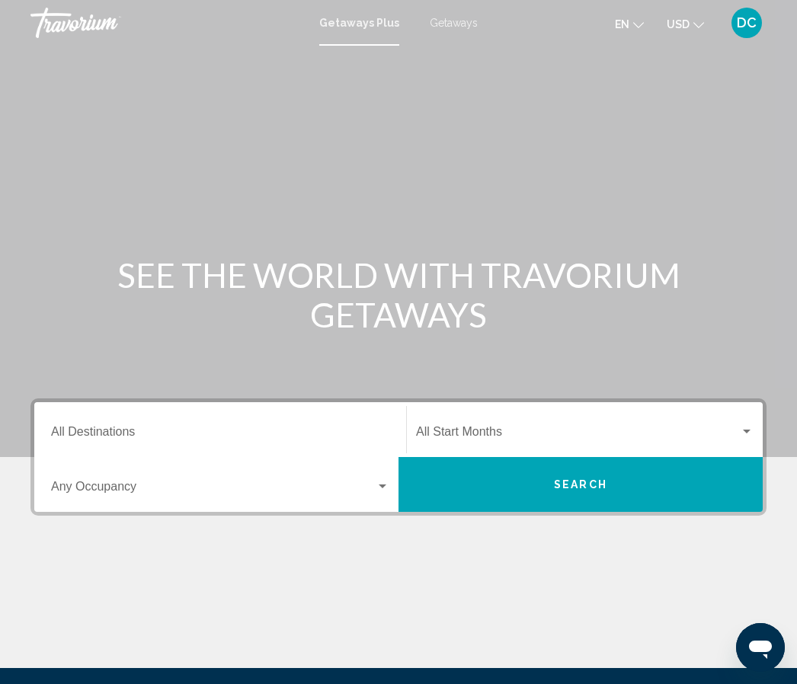
click at [743, 434] on div "Search widget" at bounding box center [747, 432] width 14 height 12
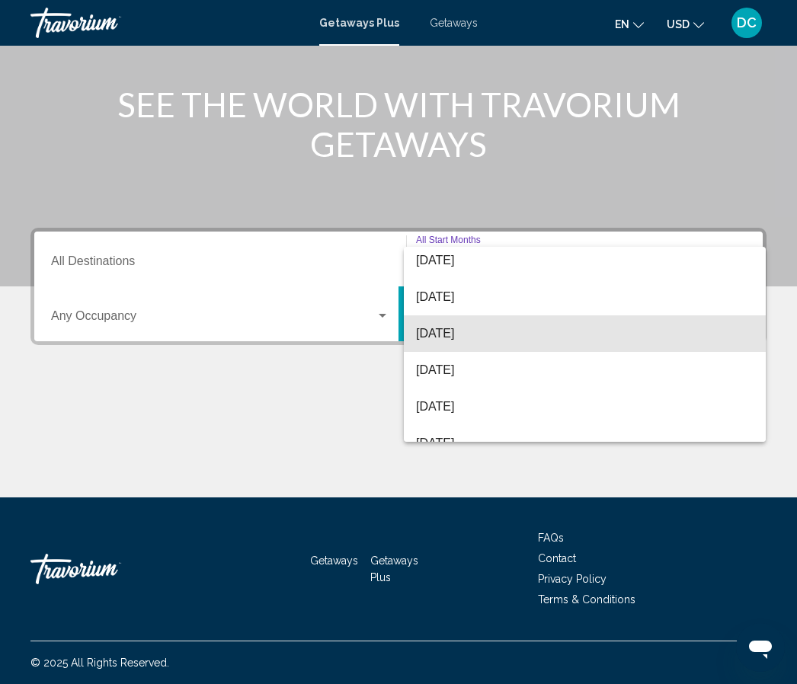
scroll to position [85, 0]
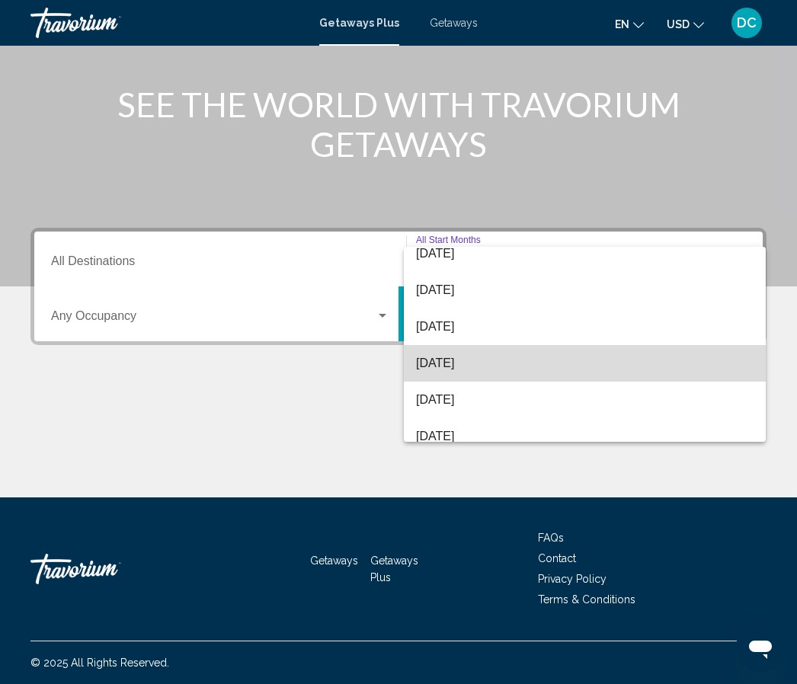
click at [459, 368] on span "[DATE]" at bounding box center [585, 363] width 338 height 37
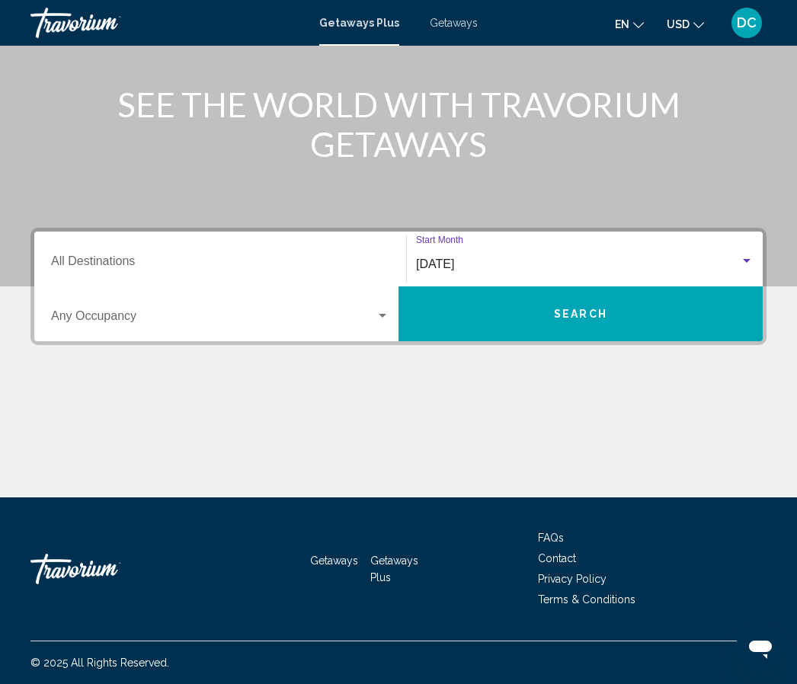
click at [383, 316] on div "Search widget" at bounding box center [383, 316] width 8 height 4
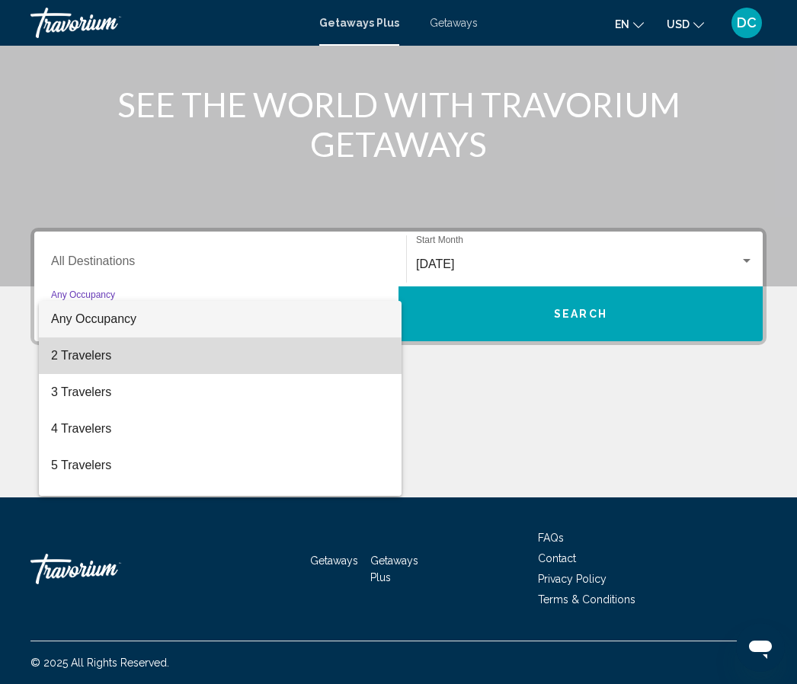
click at [91, 363] on span "2 Travelers" at bounding box center [220, 356] width 338 height 37
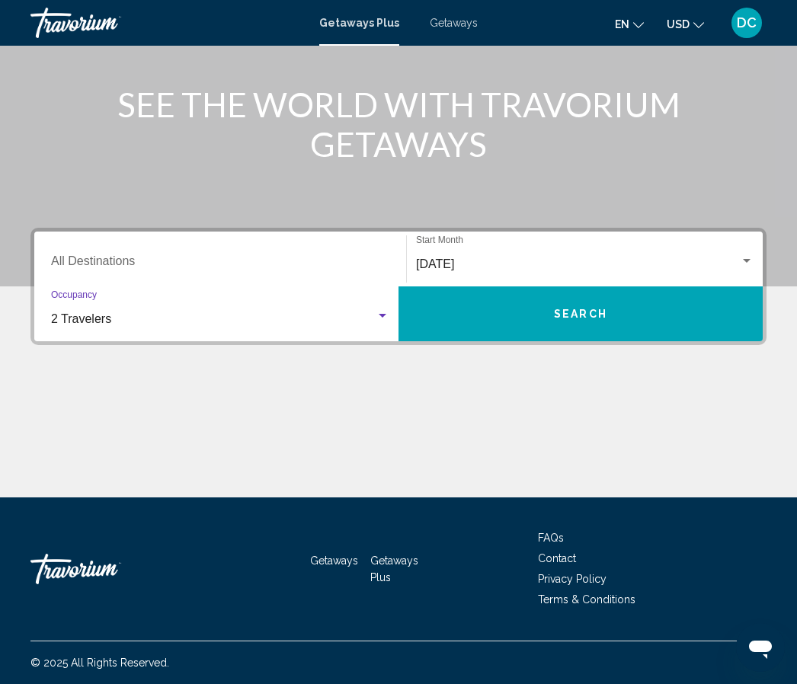
click at [586, 328] on button "Search" at bounding box center [581, 314] width 364 height 55
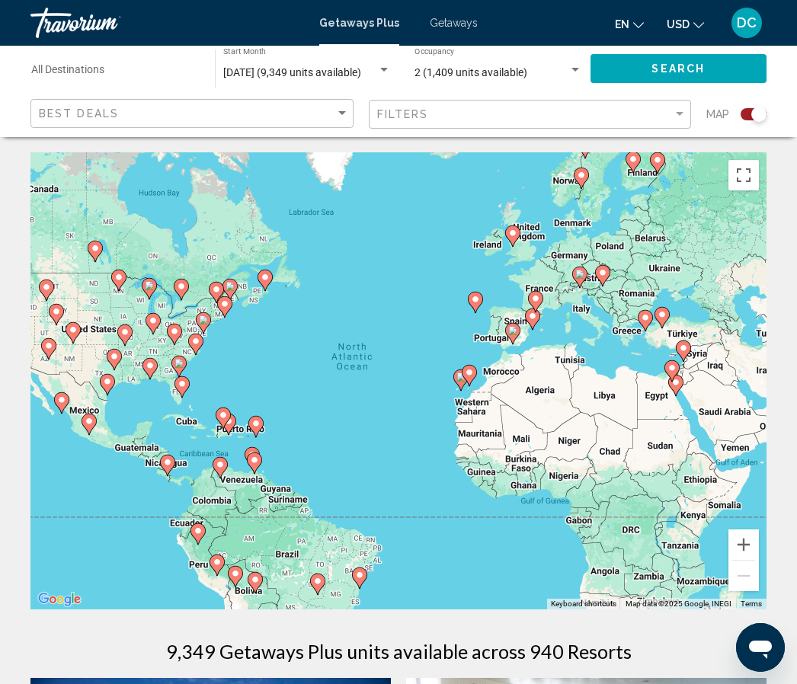
click at [82, 73] on input "Destination All Destinations" at bounding box center [115, 73] width 168 height 12
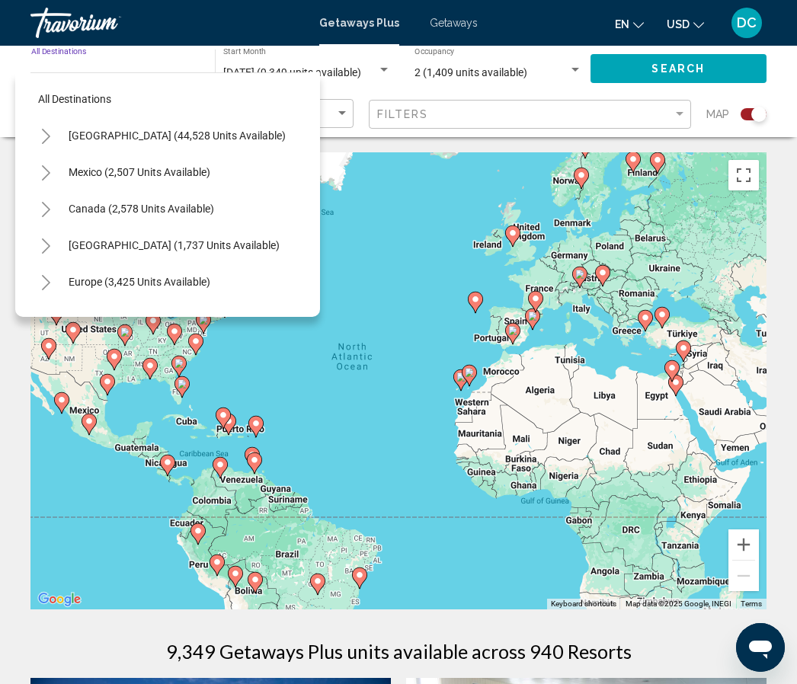
click at [47, 136] on icon "Toggle United States (44,528 units available)" at bounding box center [45, 136] width 11 height 15
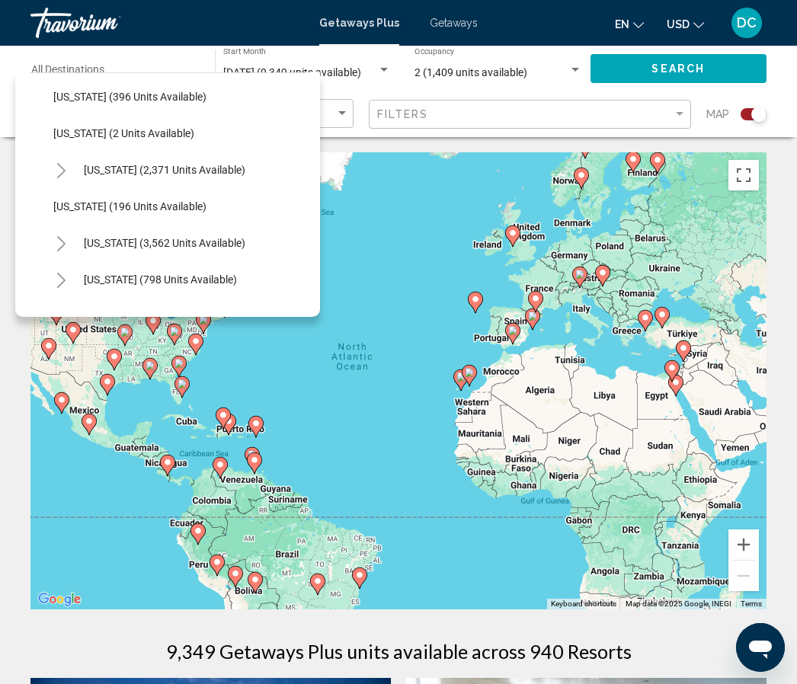
scroll to position [770, 0]
click at [65, 242] on icon "Toggle Nevada (3,562 units available)" at bounding box center [61, 244] width 11 height 15
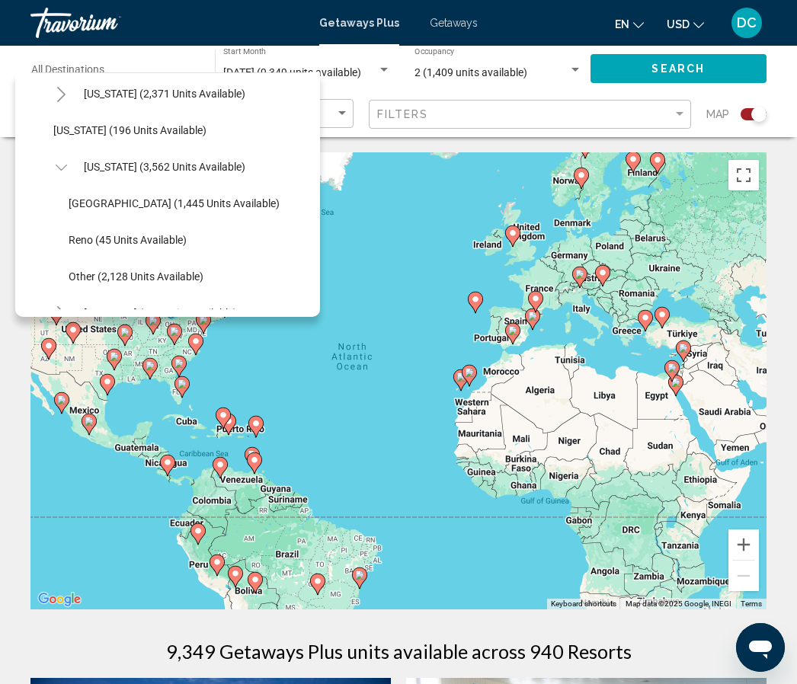
scroll to position [848, 0]
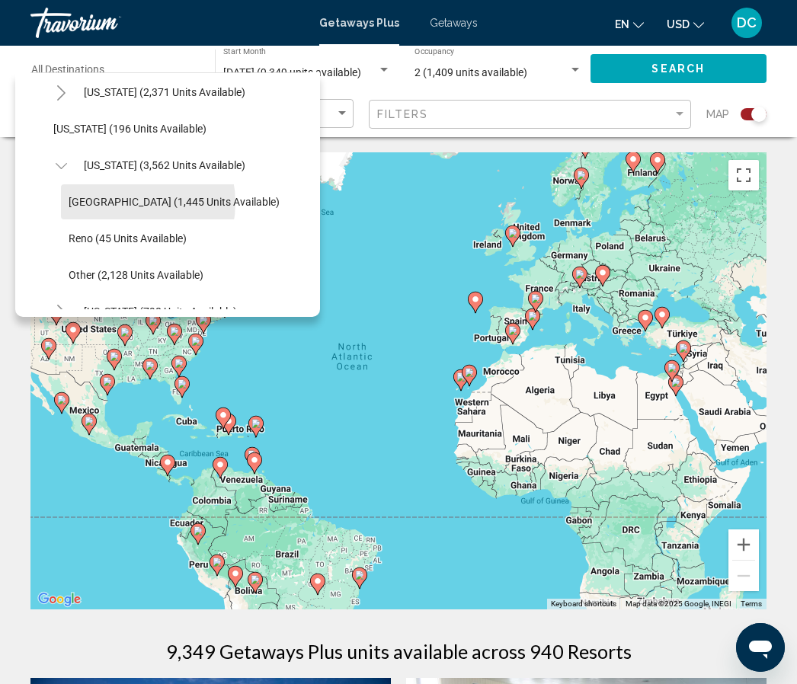
click at [121, 203] on span "[GEOGRAPHIC_DATA] (1,445 units available)" at bounding box center [174, 202] width 211 height 12
type input "**********"
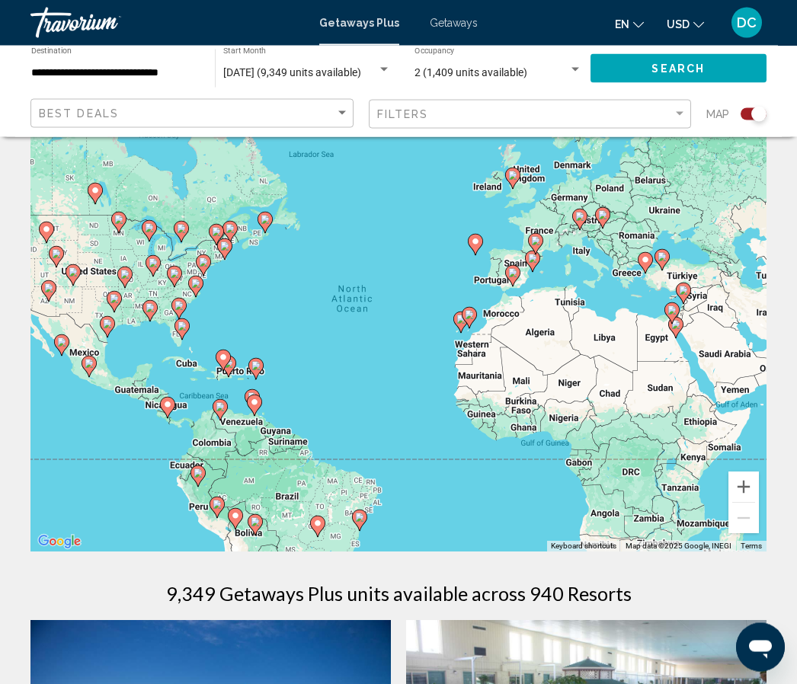
scroll to position [0, 0]
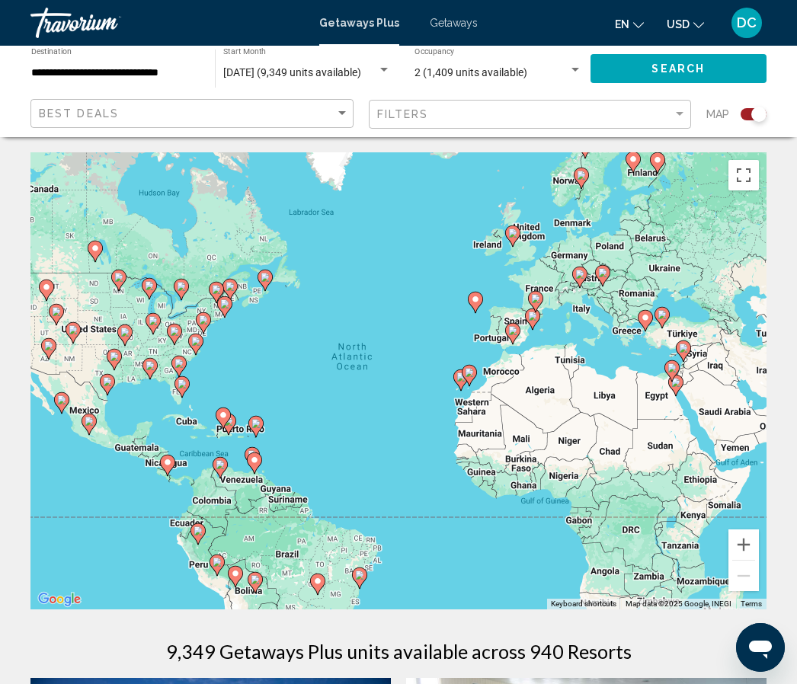
click at [670, 66] on span "Search" at bounding box center [678, 69] width 53 height 12
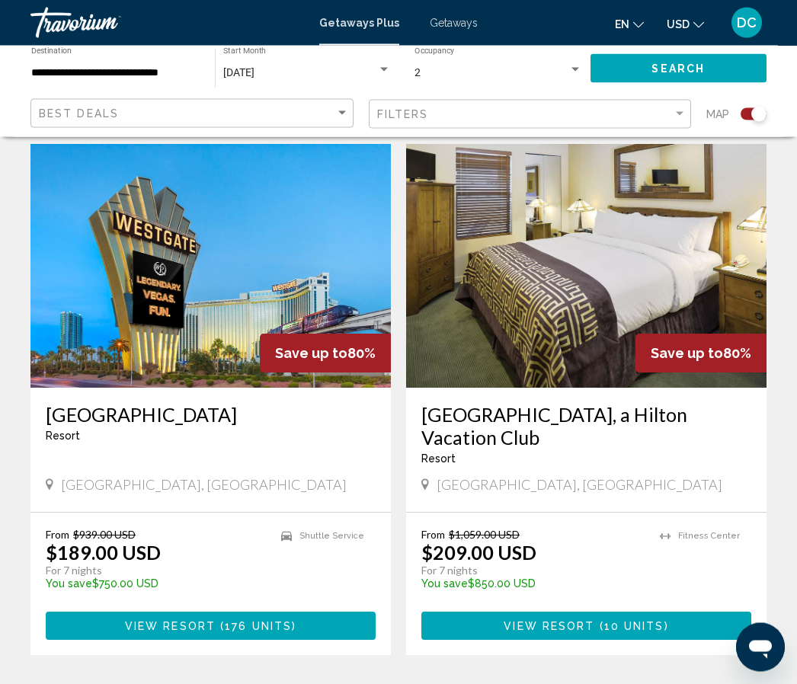
scroll to position [3290, 0]
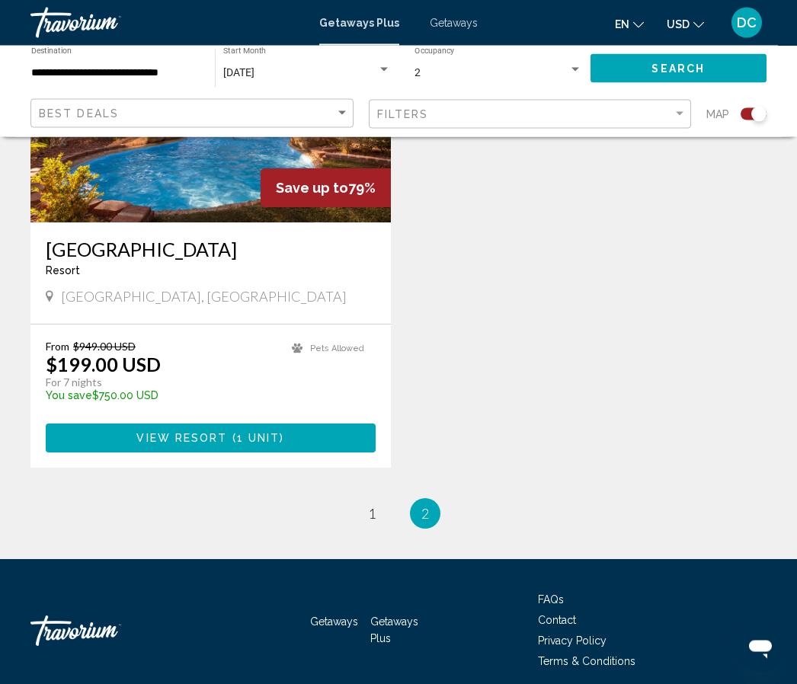
scroll to position [1226, 0]
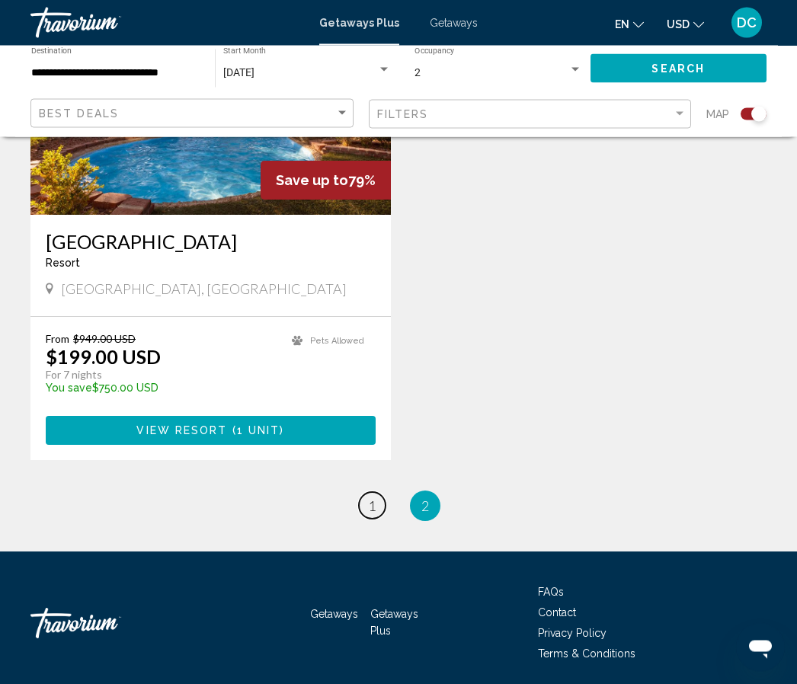
click at [372, 513] on span "1" at bounding box center [372, 506] width 8 height 17
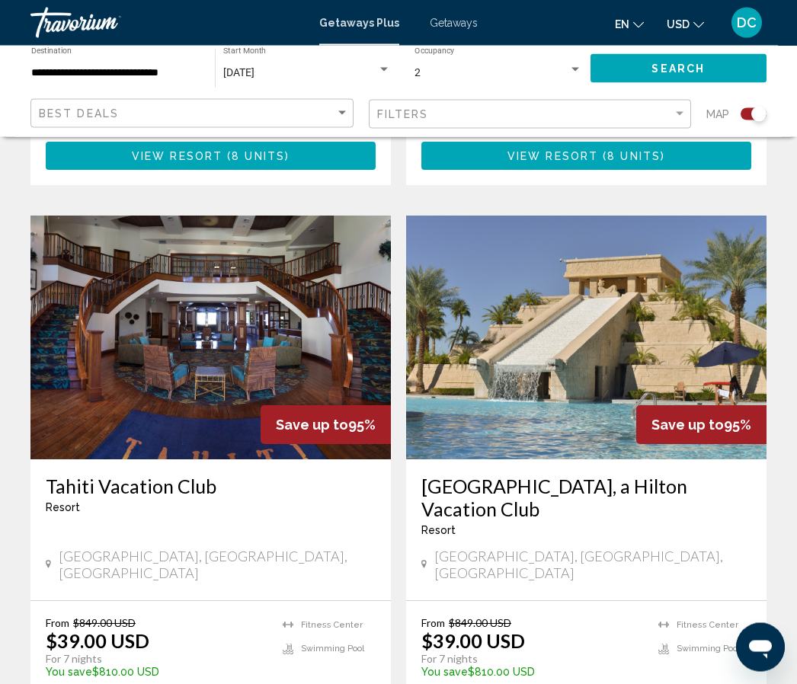
scroll to position [1022, 0]
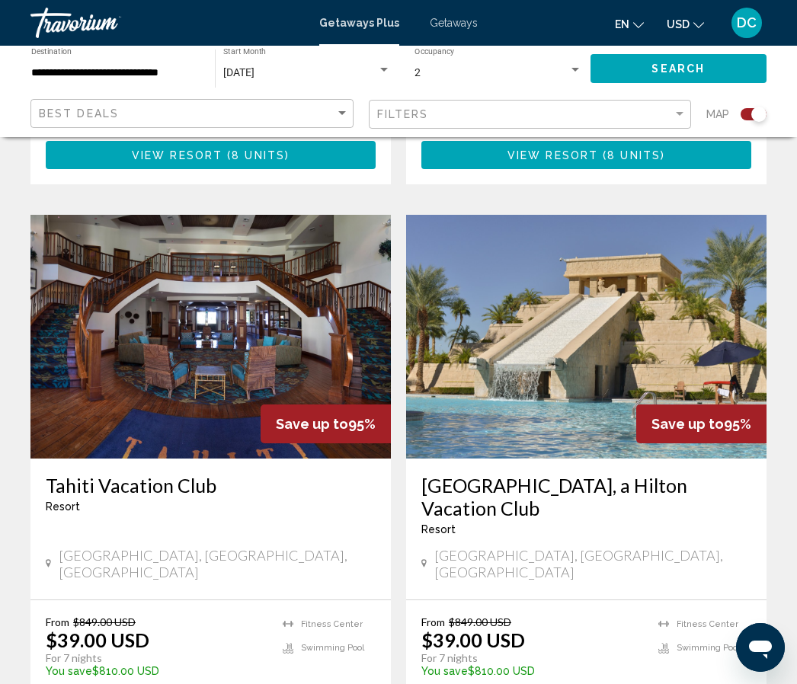
click at [286, 300] on img "Main content" at bounding box center [210, 337] width 361 height 244
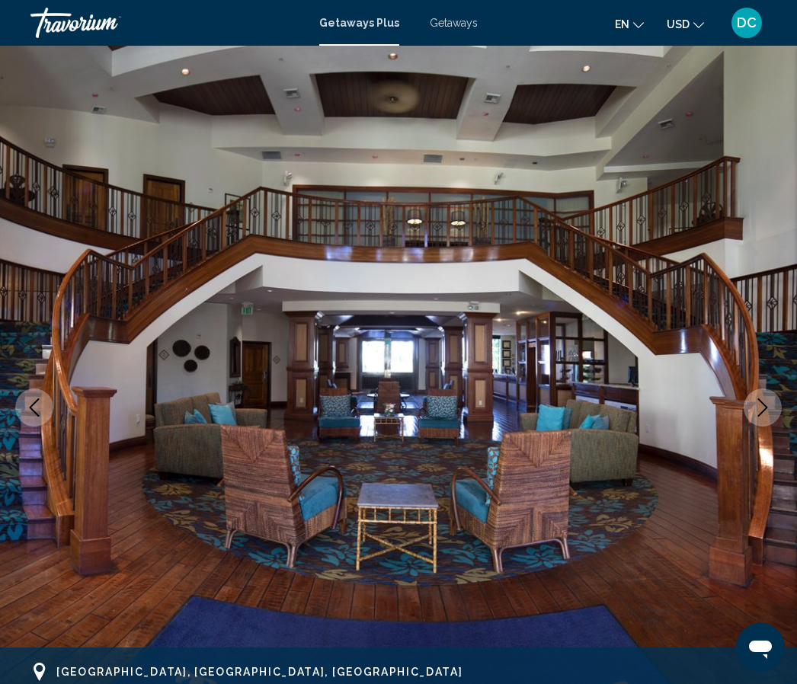
click at [764, 404] on icon "Next image" at bounding box center [763, 408] width 10 height 18
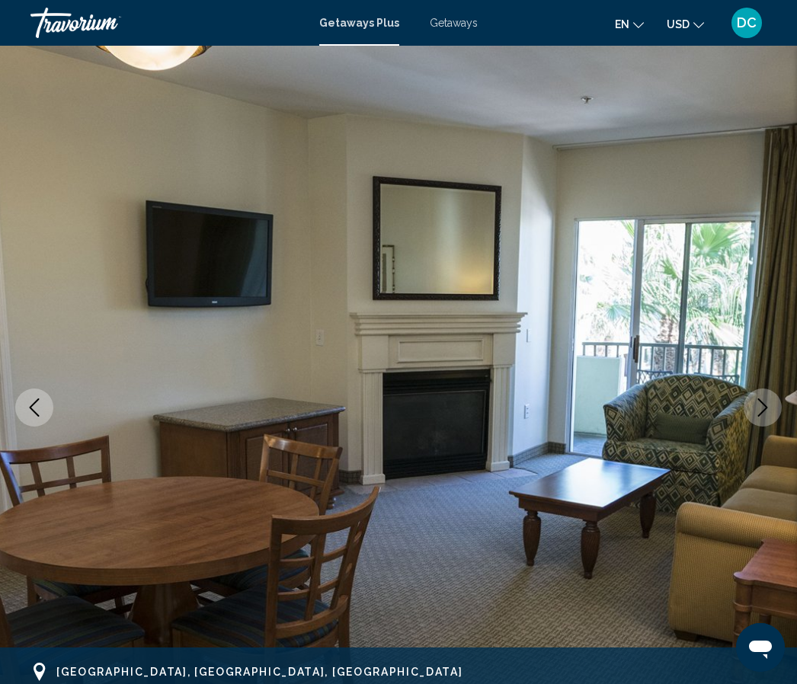
click at [767, 414] on icon "Next image" at bounding box center [763, 408] width 18 height 18
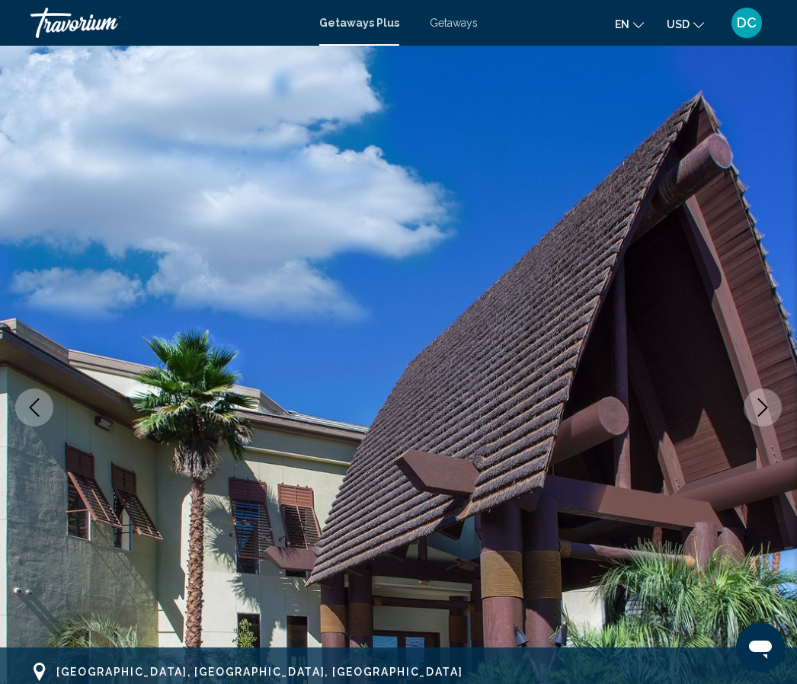
click at [767, 411] on icon "Next image" at bounding box center [763, 408] width 18 height 18
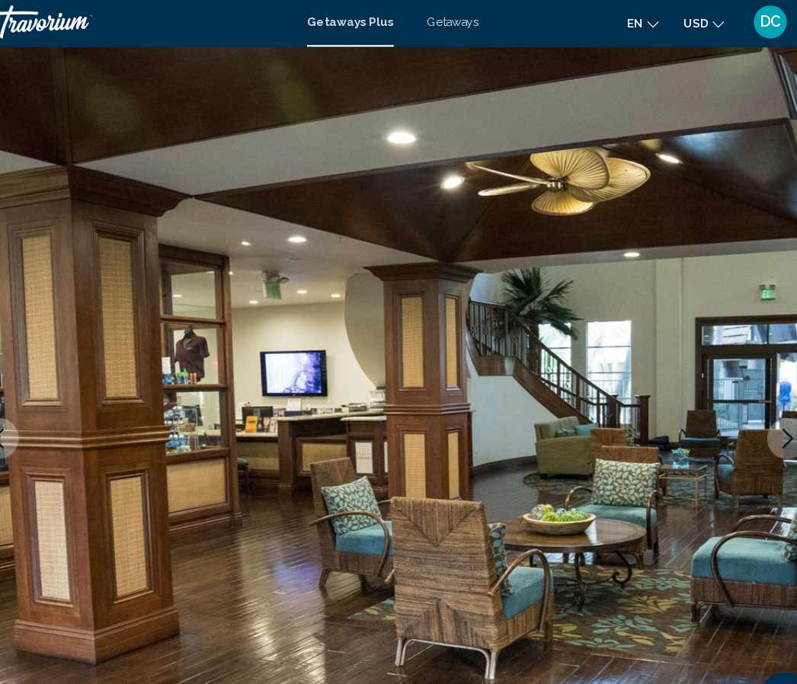
scroll to position [30, 0]
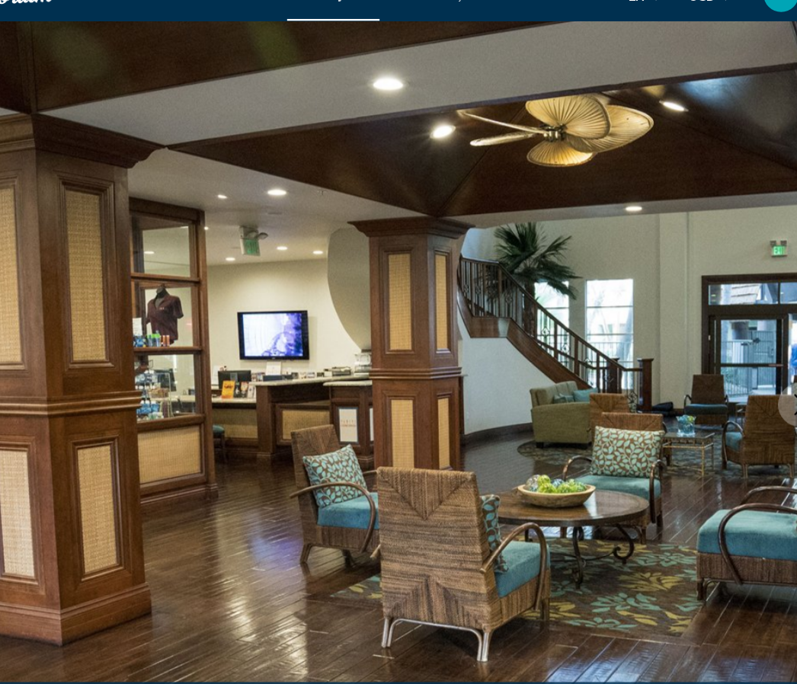
click at [744, 359] on button "Next image" at bounding box center [763, 378] width 38 height 38
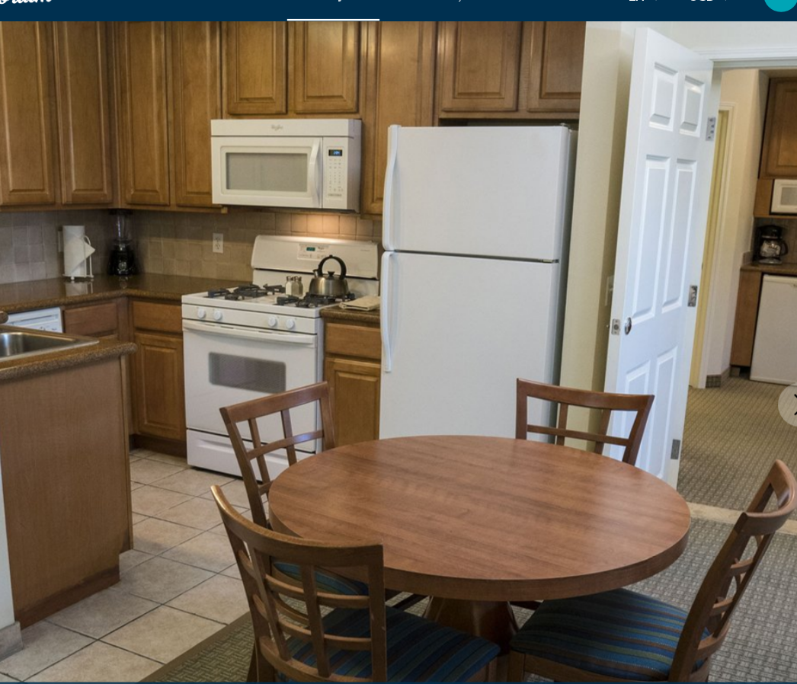
click at [754, 369] on icon "Next image" at bounding box center [763, 378] width 18 height 18
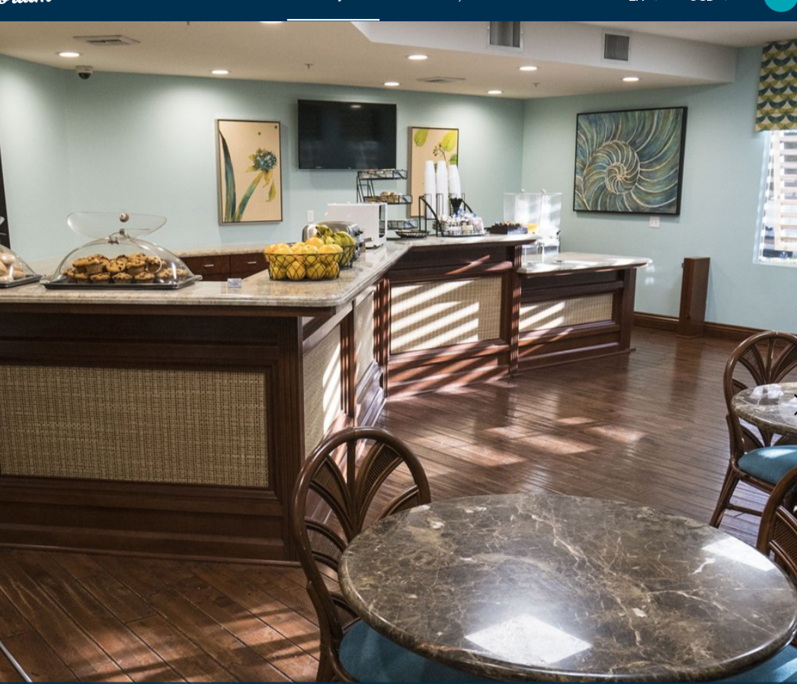
click at [754, 369] on icon "Next image" at bounding box center [763, 378] width 18 height 18
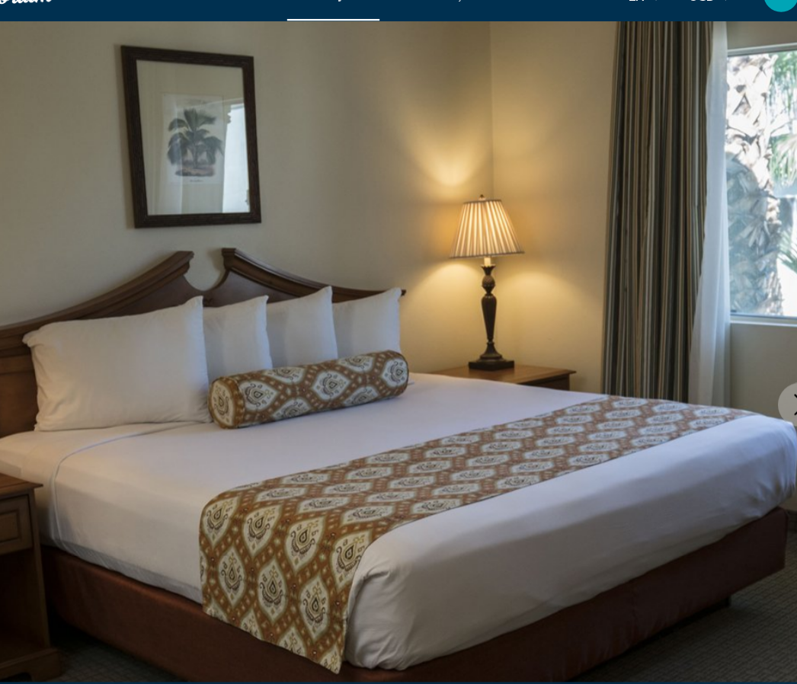
click at [754, 369] on icon "Next image" at bounding box center [763, 378] width 18 height 18
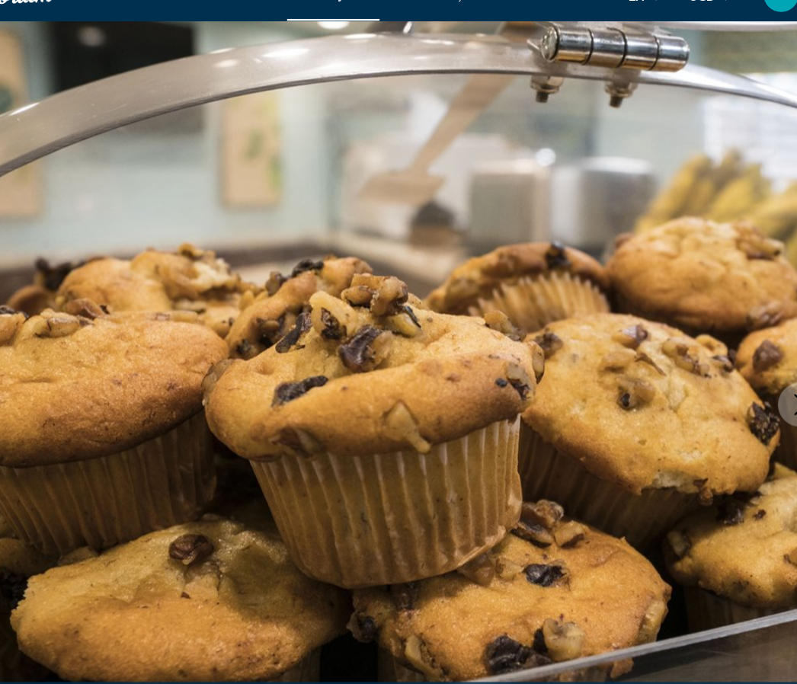
click at [754, 369] on icon "Next image" at bounding box center [763, 378] width 18 height 18
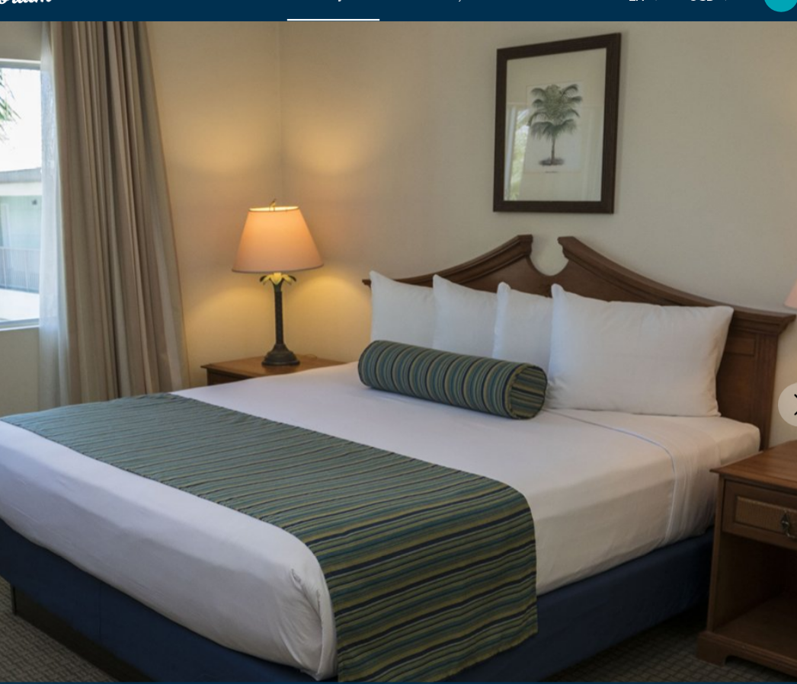
click at [754, 369] on icon "Next image" at bounding box center [763, 378] width 18 height 18
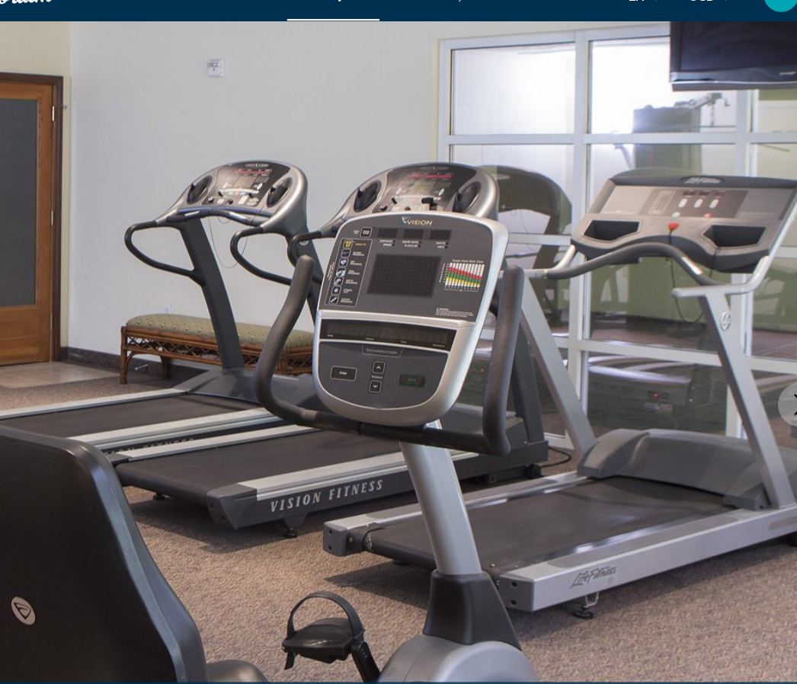
click at [754, 369] on icon "Next image" at bounding box center [763, 378] width 18 height 18
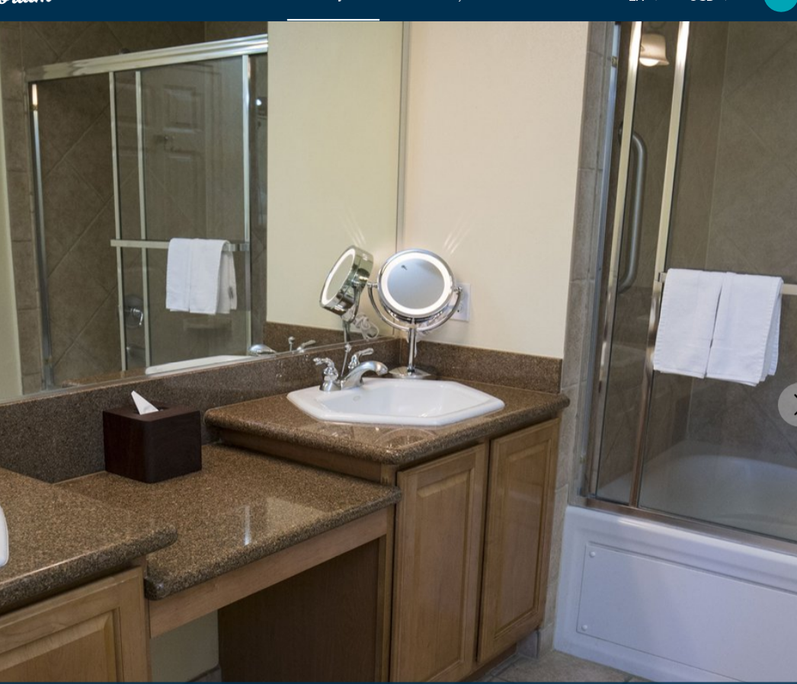
click at [754, 369] on icon "Next image" at bounding box center [763, 378] width 18 height 18
click at [744, 359] on button "Next image" at bounding box center [763, 378] width 38 height 38
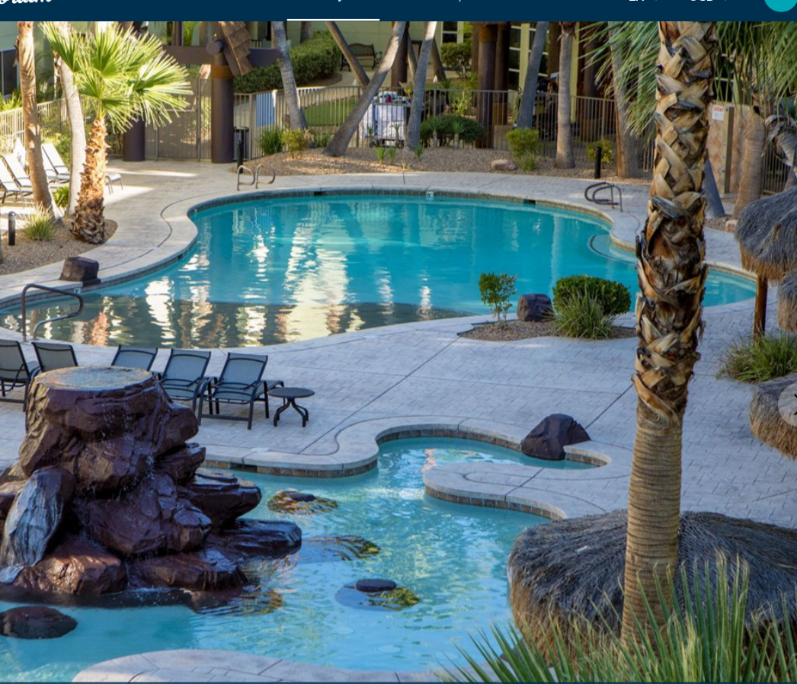
click at [754, 369] on icon "Next image" at bounding box center [763, 378] width 18 height 18
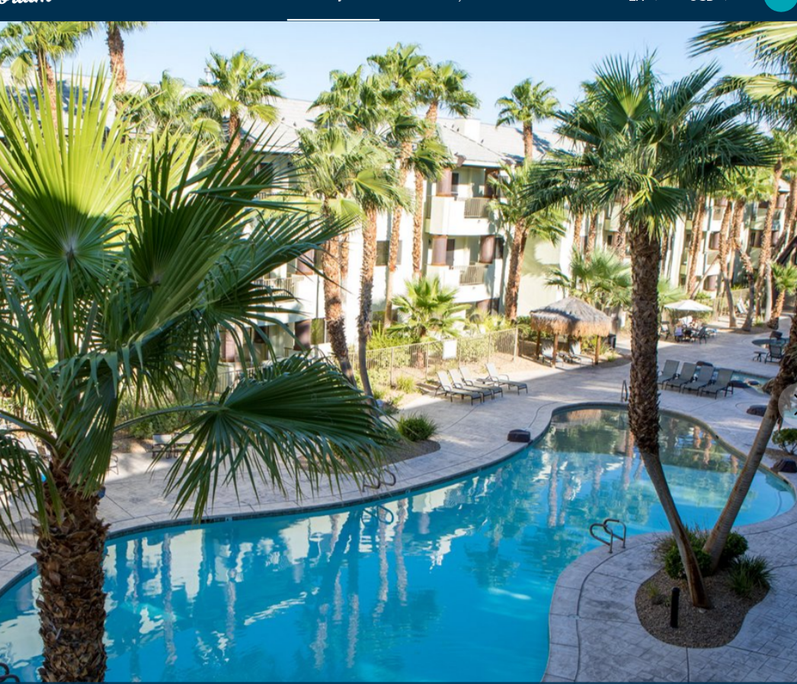
click at [754, 369] on icon "Next image" at bounding box center [763, 378] width 18 height 18
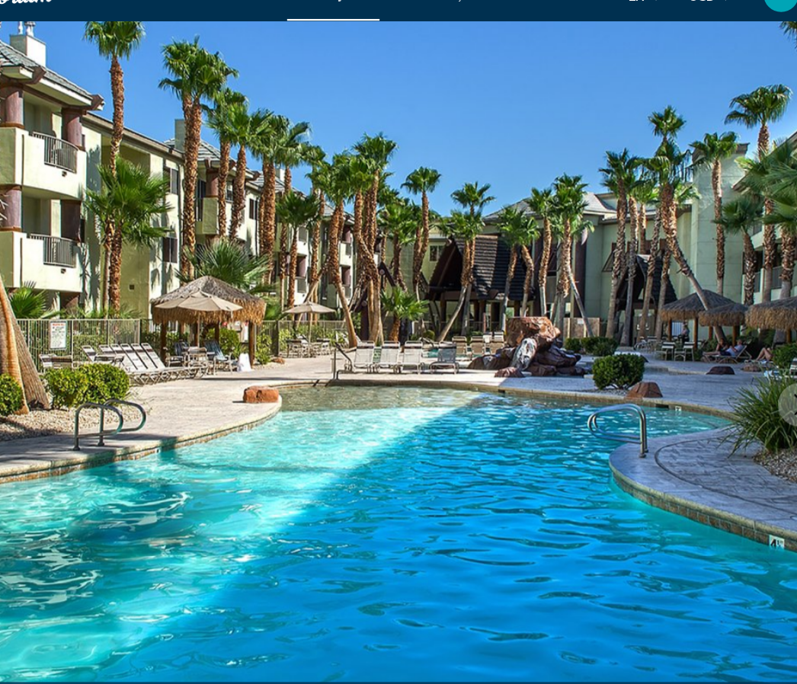
click at [674, 341] on img "Main content" at bounding box center [398, 378] width 797 height 724
click at [754, 369] on icon "Next image" at bounding box center [763, 378] width 18 height 18
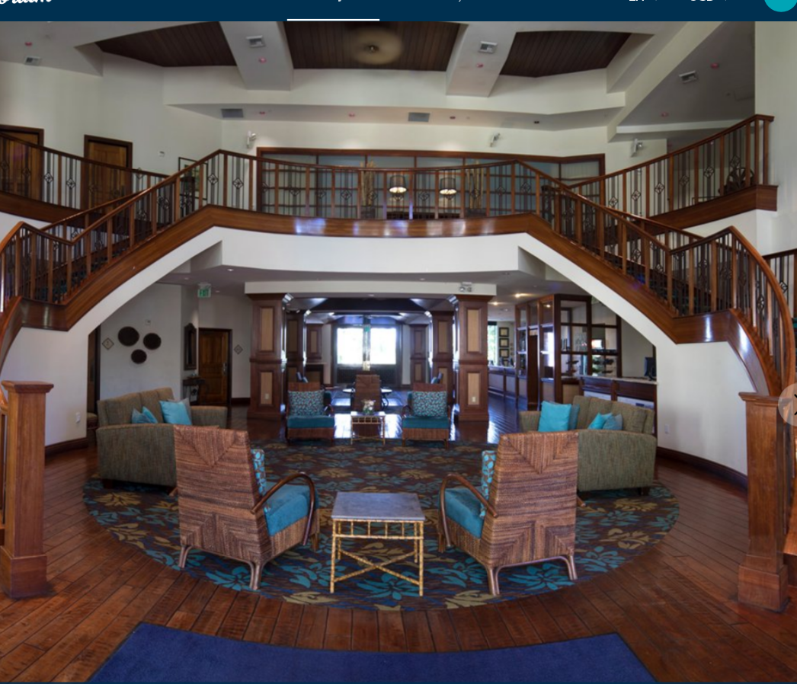
click at [744, 359] on button "Next image" at bounding box center [763, 378] width 38 height 38
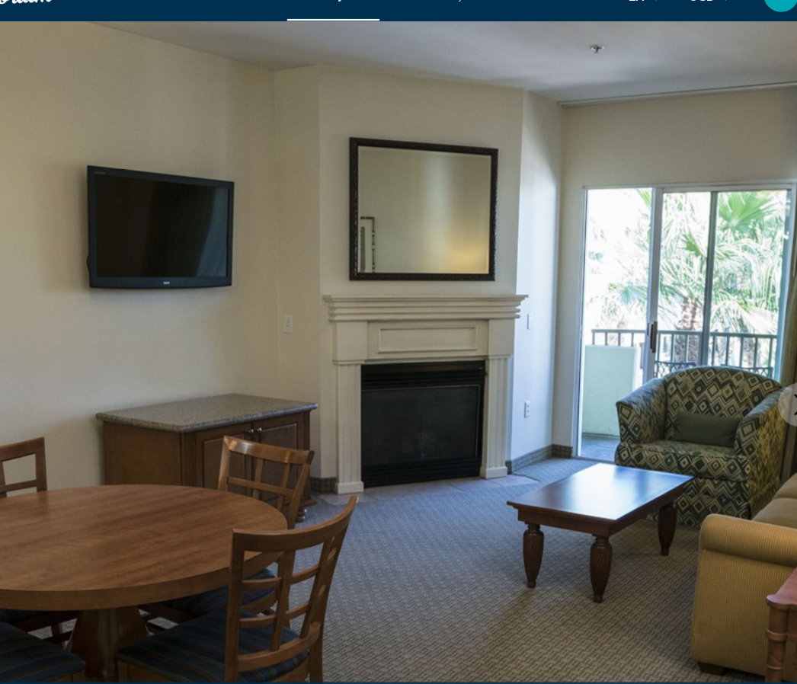
click at [754, 369] on icon "Next image" at bounding box center [763, 378] width 18 height 18
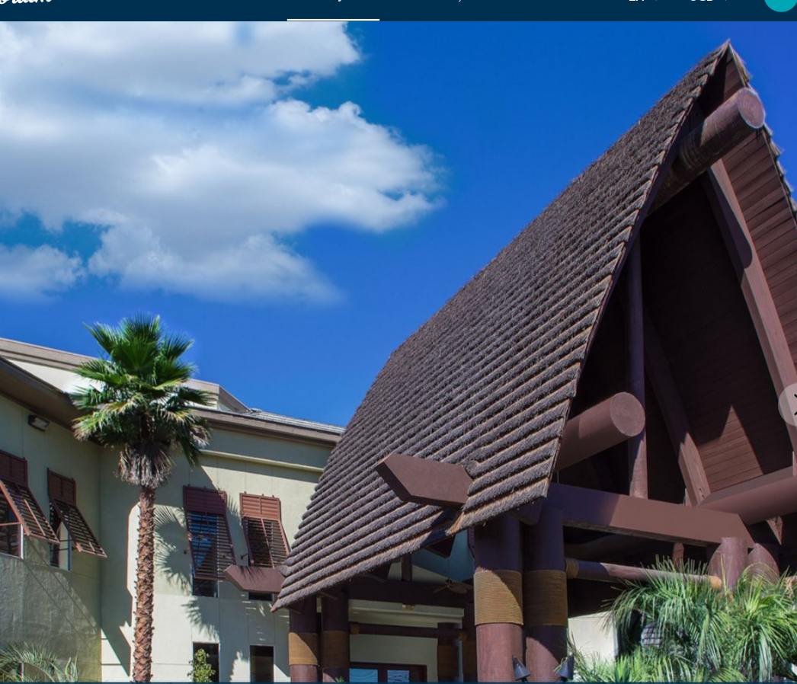
click at [754, 369] on icon "Next image" at bounding box center [763, 378] width 18 height 18
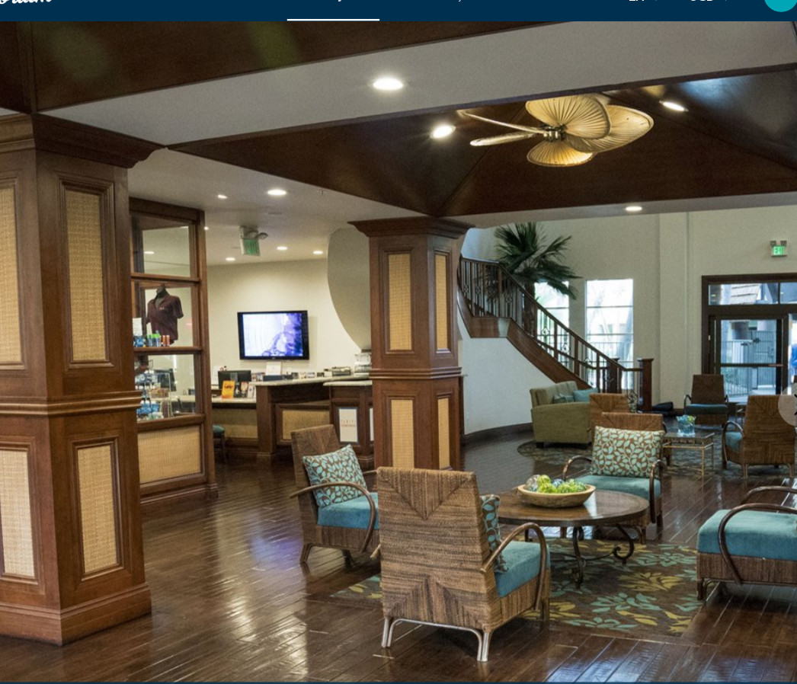
click at [754, 369] on icon "Next image" at bounding box center [763, 378] width 18 height 18
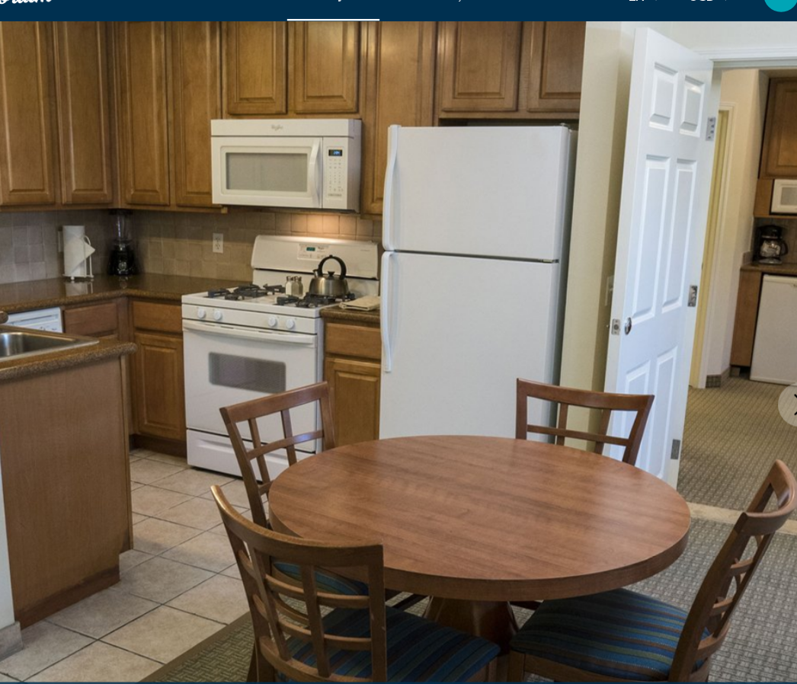
click at [754, 369] on icon "Next image" at bounding box center [763, 378] width 18 height 18
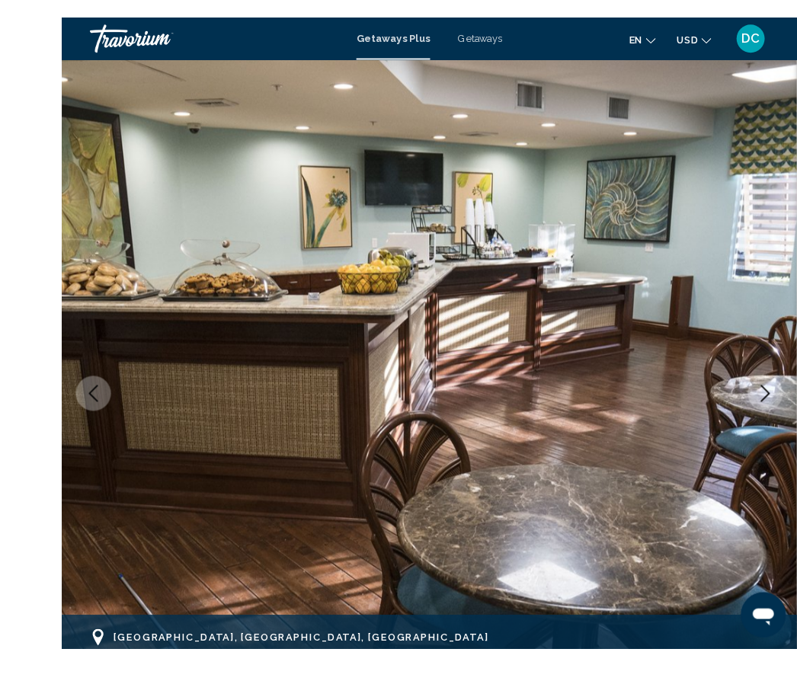
scroll to position [45, 0]
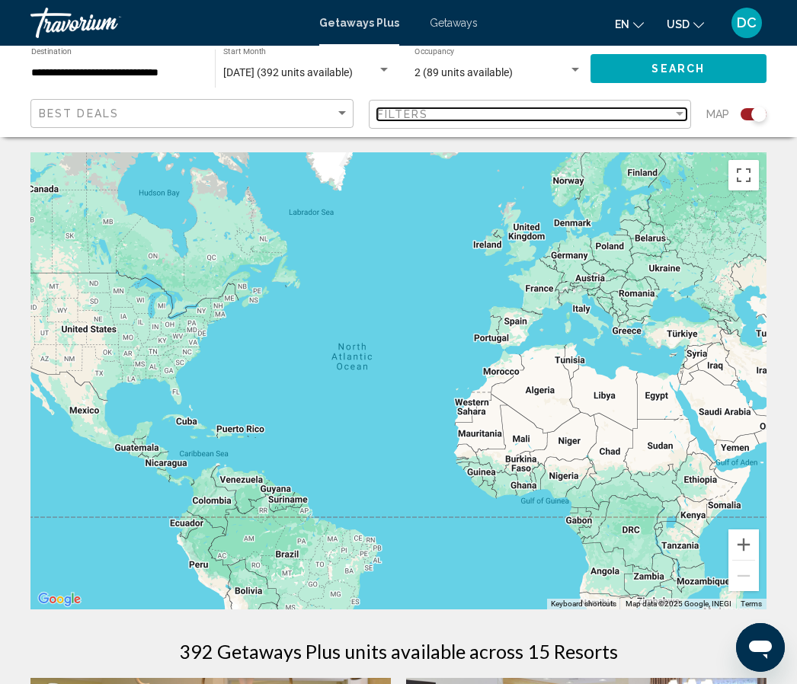
click at [577, 115] on div "Filters" at bounding box center [525, 114] width 296 height 12
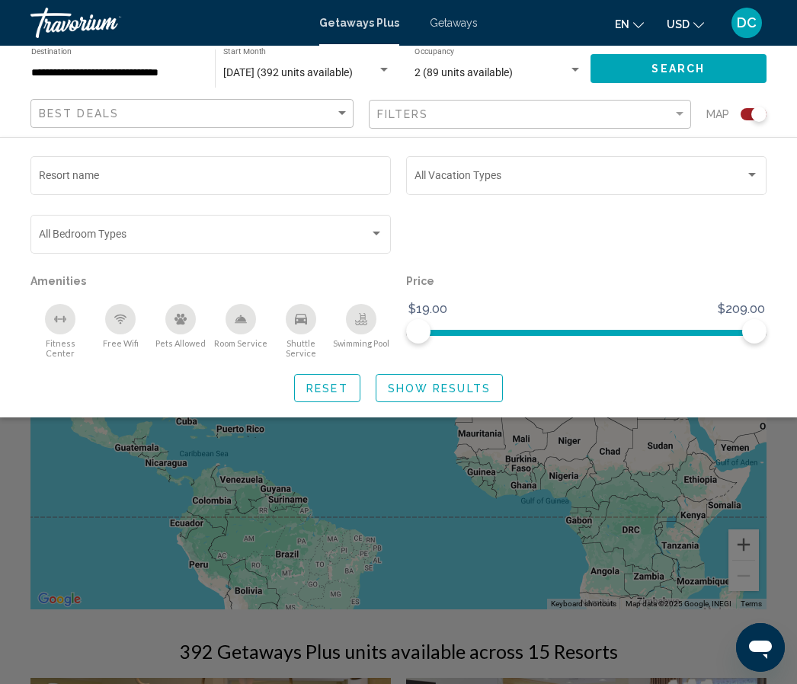
click at [85, 222] on div "Bedroom Types All Bedroom Types" at bounding box center [211, 233] width 344 height 42
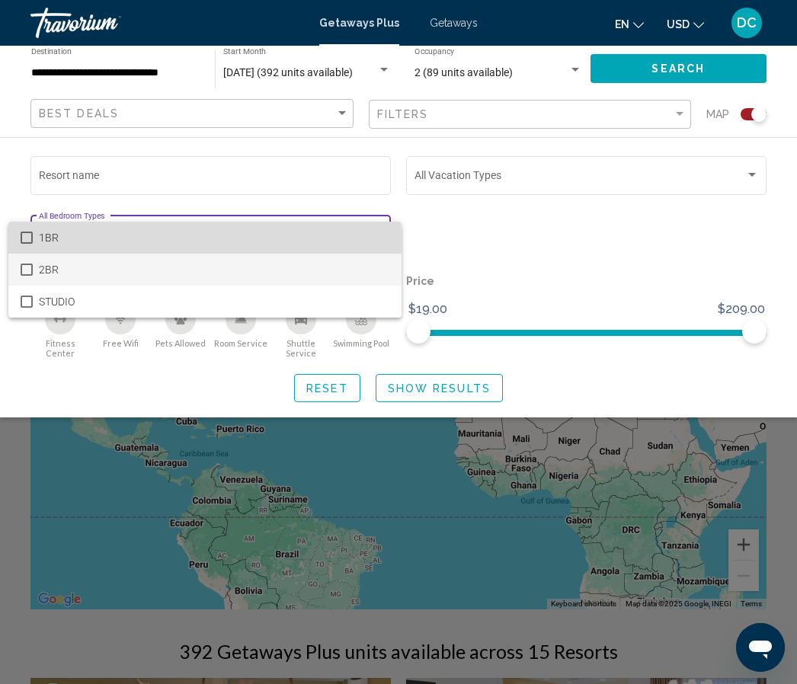
click at [40, 284] on span "2BR" at bounding box center [214, 270] width 351 height 32
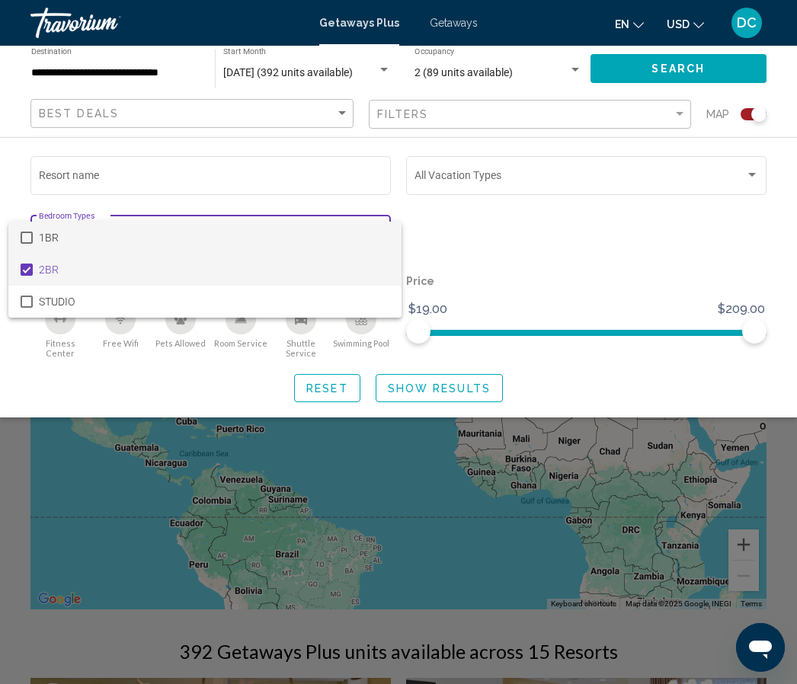
click at [88, 223] on span "1BR" at bounding box center [214, 238] width 351 height 32
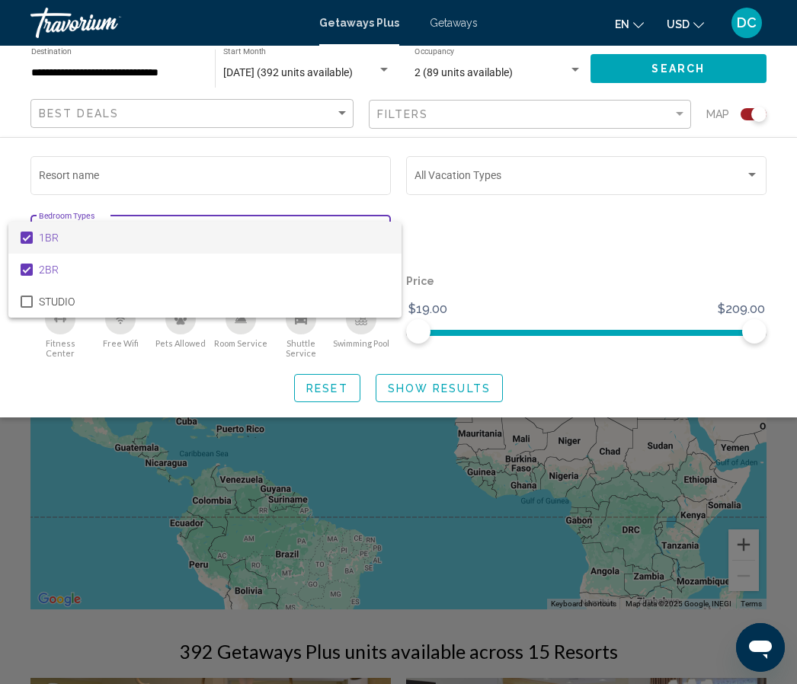
click at [158, 218] on div at bounding box center [398, 342] width 797 height 684
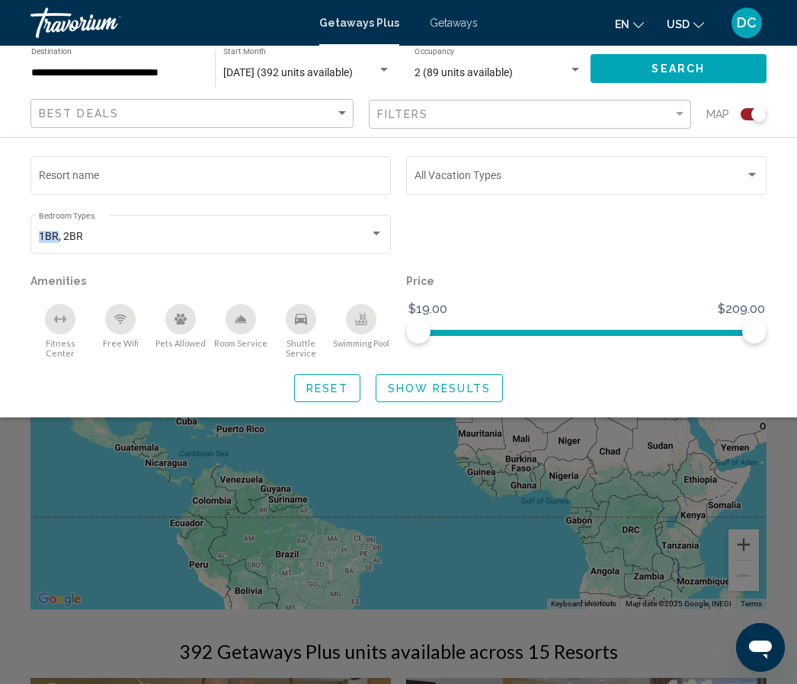
click at [79, 218] on div "1BR, 2BR Bedroom Types All Bedroom Types" at bounding box center [211, 233] width 344 height 42
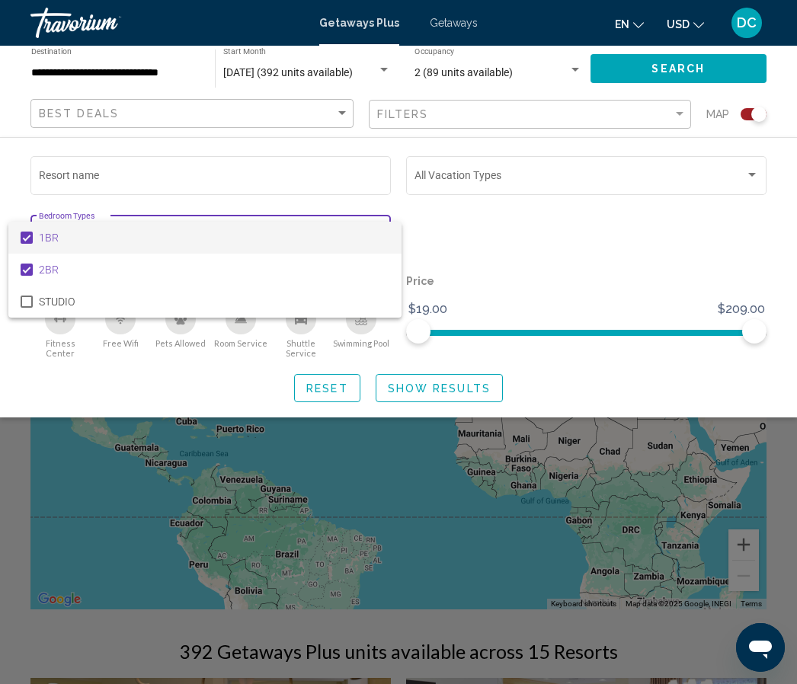
click at [99, 227] on span "1BR" at bounding box center [214, 238] width 351 height 32
click at [135, 226] on span "1BR" at bounding box center [214, 238] width 351 height 32
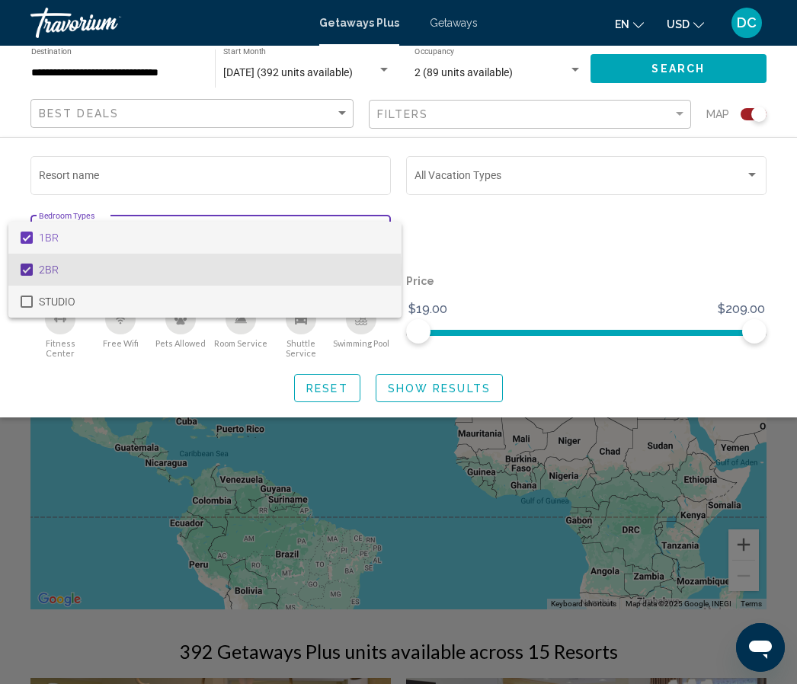
click at [46, 316] on span "STUDIO" at bounding box center [214, 302] width 351 height 32
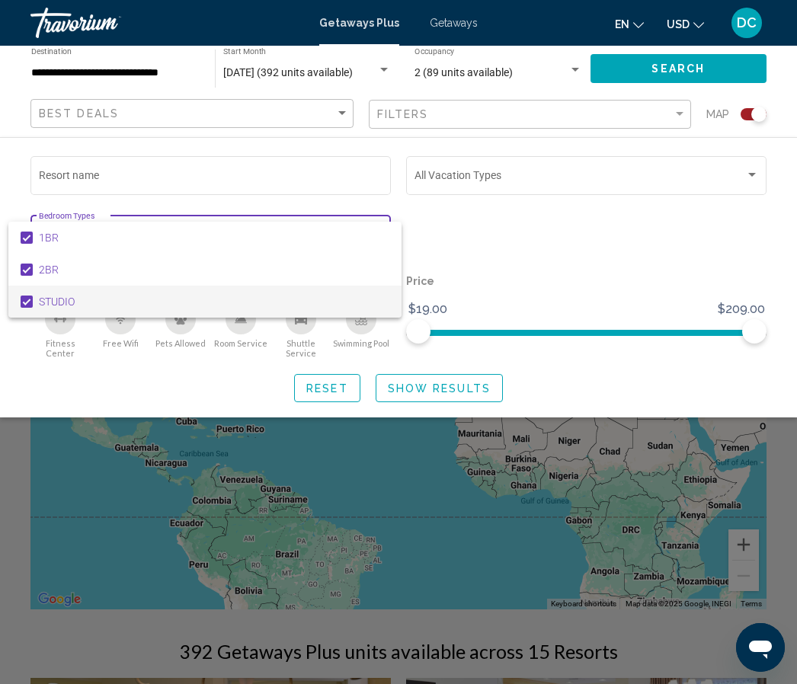
click at [34, 347] on div at bounding box center [398, 342] width 797 height 684
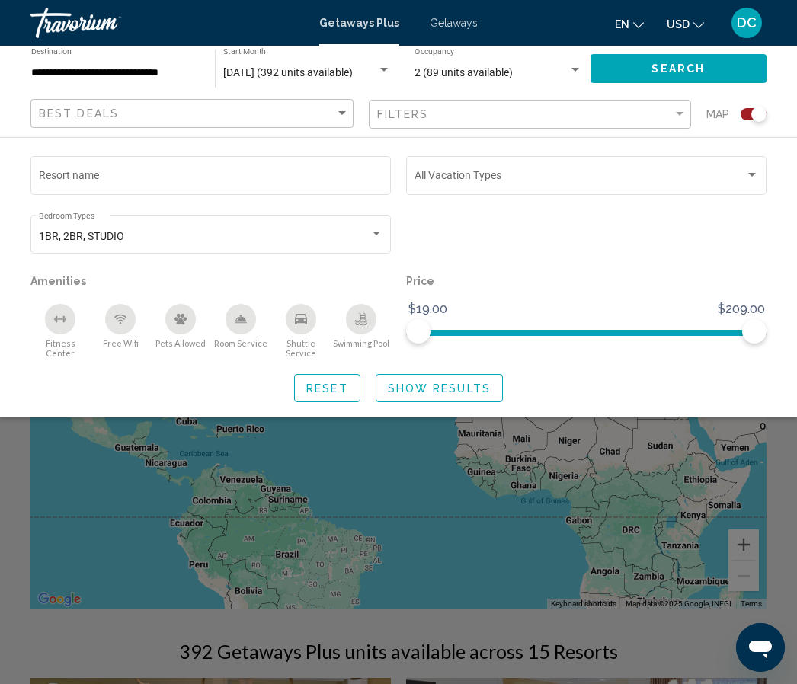
click at [154, 221] on div "1BR, 2BR, STUDIO Bedroom Types All Bedroom Types" at bounding box center [211, 233] width 344 height 42
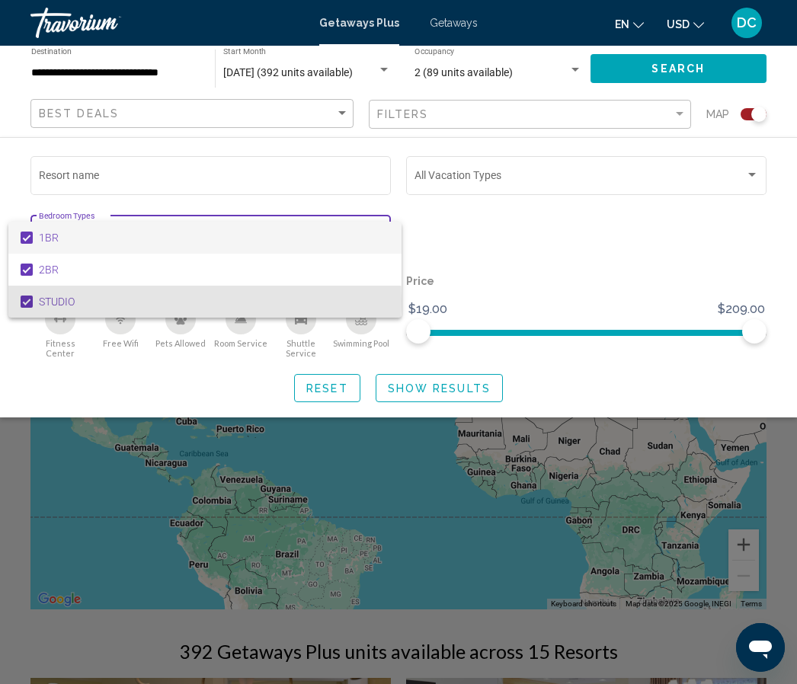
click at [35, 345] on div at bounding box center [398, 342] width 797 height 684
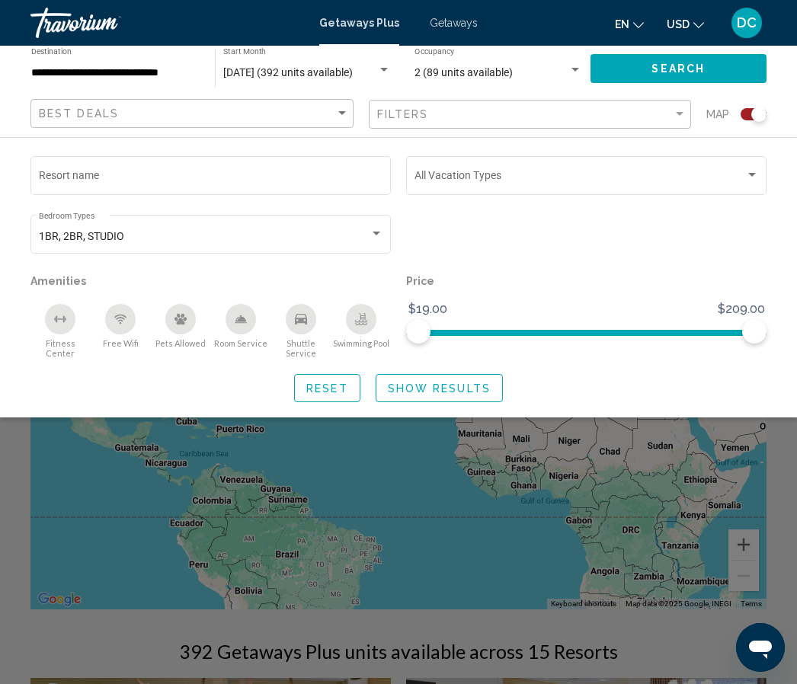
click at [374, 287] on p "Amenities" at bounding box center [210, 281] width 361 height 21
click at [373, 286] on p "Amenities" at bounding box center [210, 281] width 361 height 21
click at [139, 285] on p "Amenities" at bounding box center [210, 281] width 361 height 21
click at [95, 277] on p "Amenities" at bounding box center [210, 281] width 361 height 21
click at [108, 226] on div "1BR, 2BR, STUDIO Bedroom Types All Bedroom Types" at bounding box center [211, 233] width 344 height 42
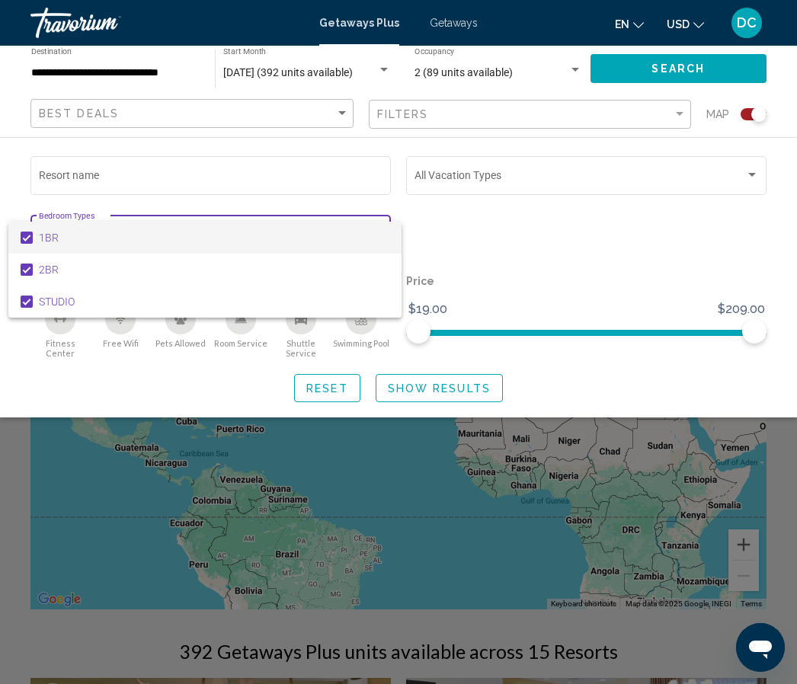
click at [415, 163] on div at bounding box center [398, 342] width 797 height 684
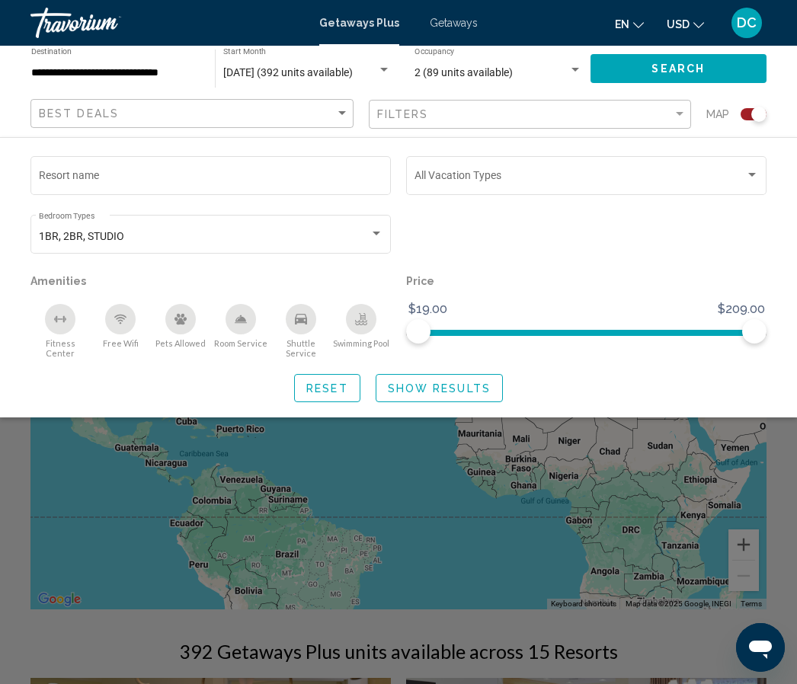
click at [758, 220] on div "Search widget" at bounding box center [587, 241] width 376 height 59
click at [511, 216] on div "Search widget" at bounding box center [587, 241] width 376 height 59
click at [559, 220] on div "Search widget" at bounding box center [587, 241] width 376 height 59
click at [105, 162] on div "Resort name" at bounding box center [211, 174] width 344 height 42
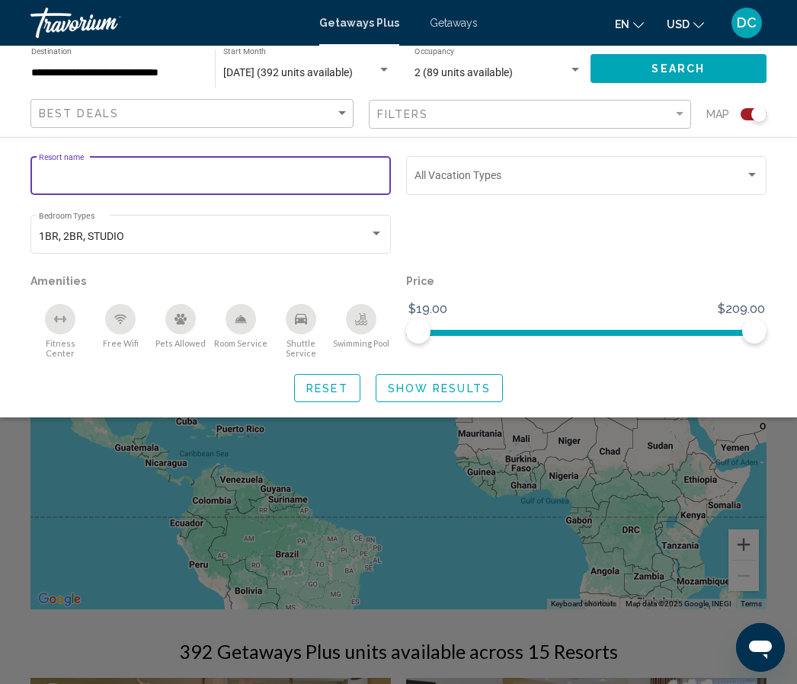
scroll to position [44, 0]
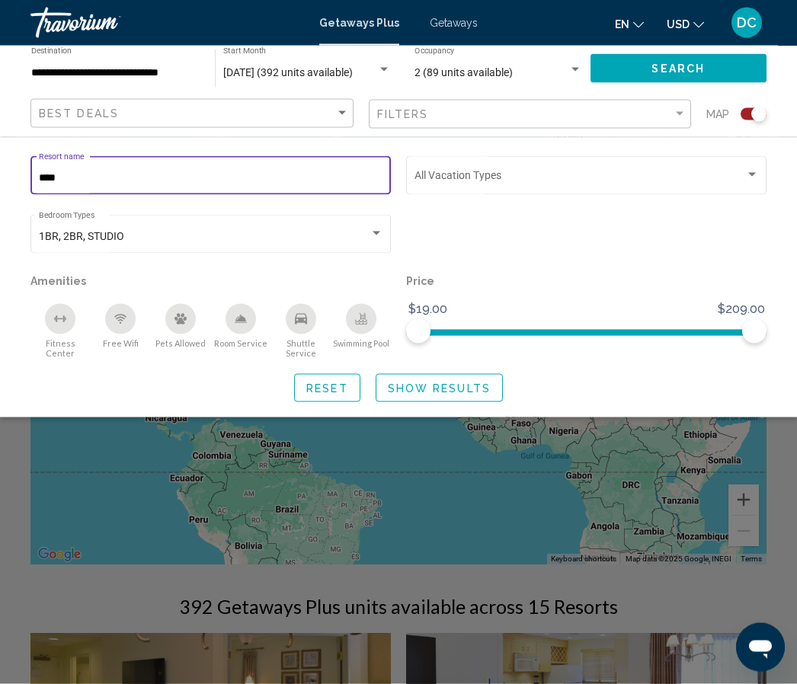
type input "*****"
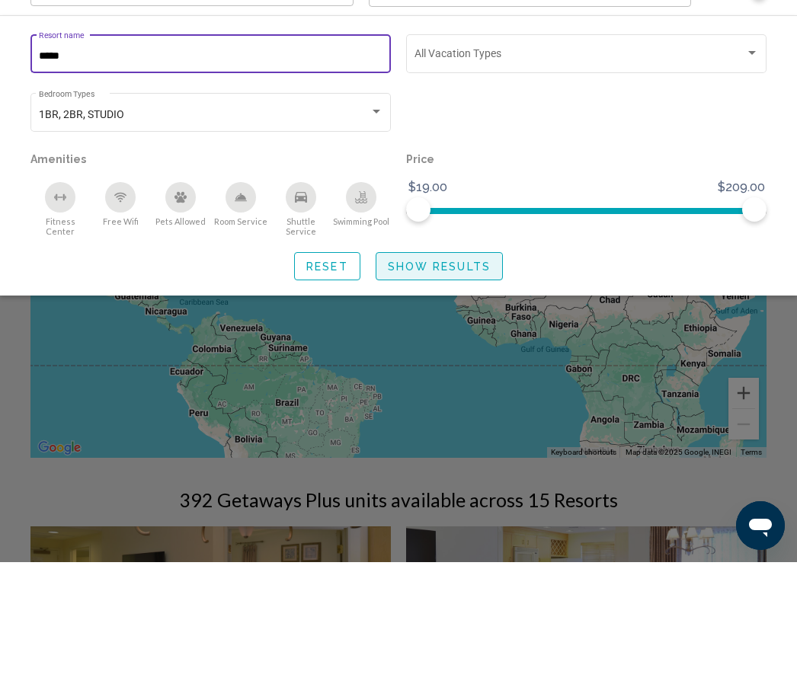
click at [436, 383] on span "Show Results" at bounding box center [439, 389] width 103 height 12
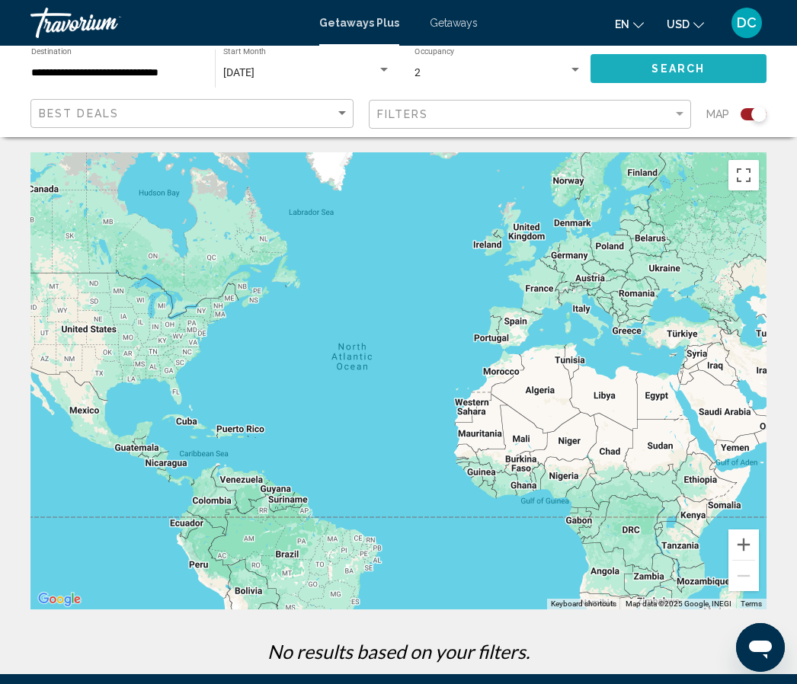
click at [694, 66] on span "Search" at bounding box center [678, 69] width 53 height 12
click at [662, 70] on span "Search" at bounding box center [678, 69] width 53 height 12
click at [576, 66] on div "Search widget" at bounding box center [576, 70] width 14 height 12
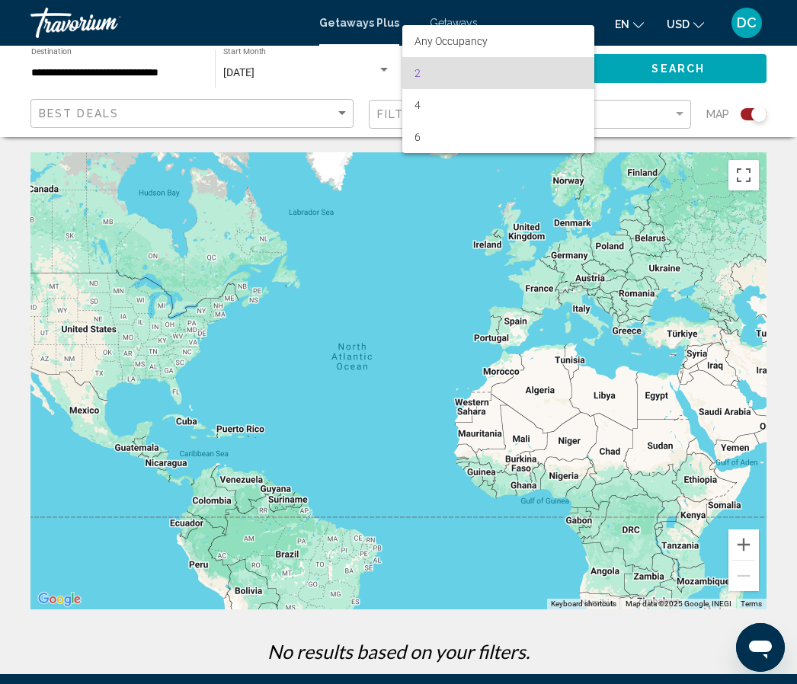
click at [649, 73] on div at bounding box center [398, 342] width 797 height 684
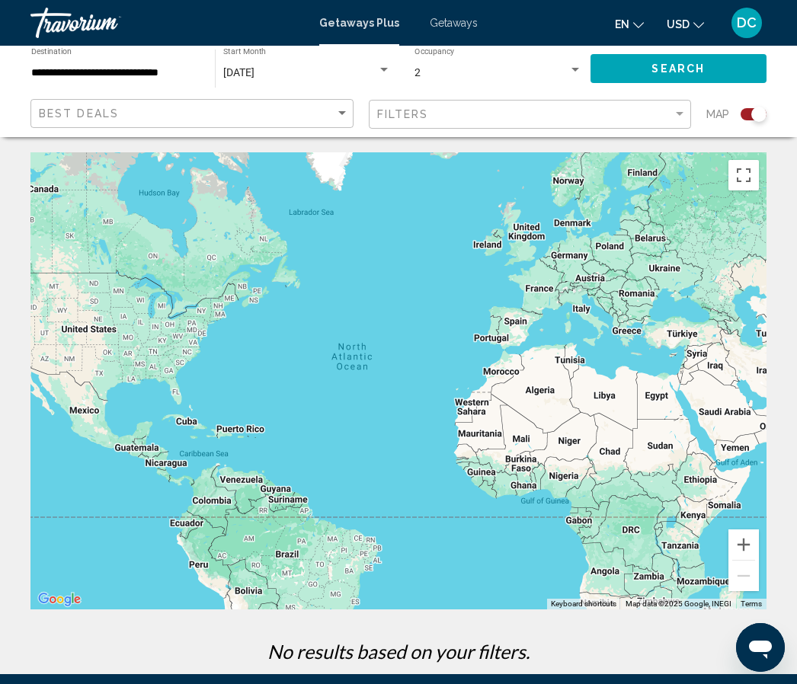
click at [652, 63] on button "Search" at bounding box center [679, 68] width 177 height 28
click at [99, 79] on input "**********" at bounding box center [115, 73] width 168 height 12
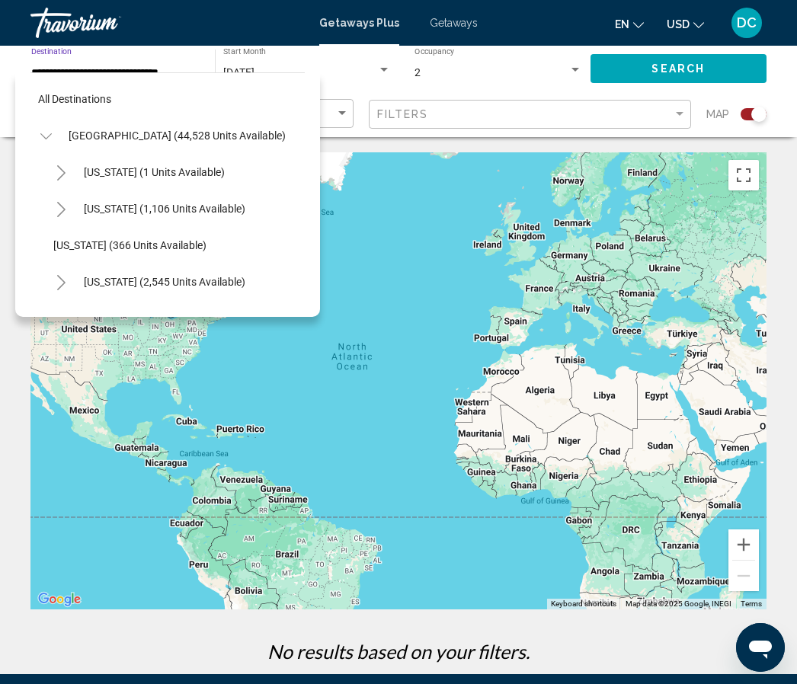
scroll to position [859, 0]
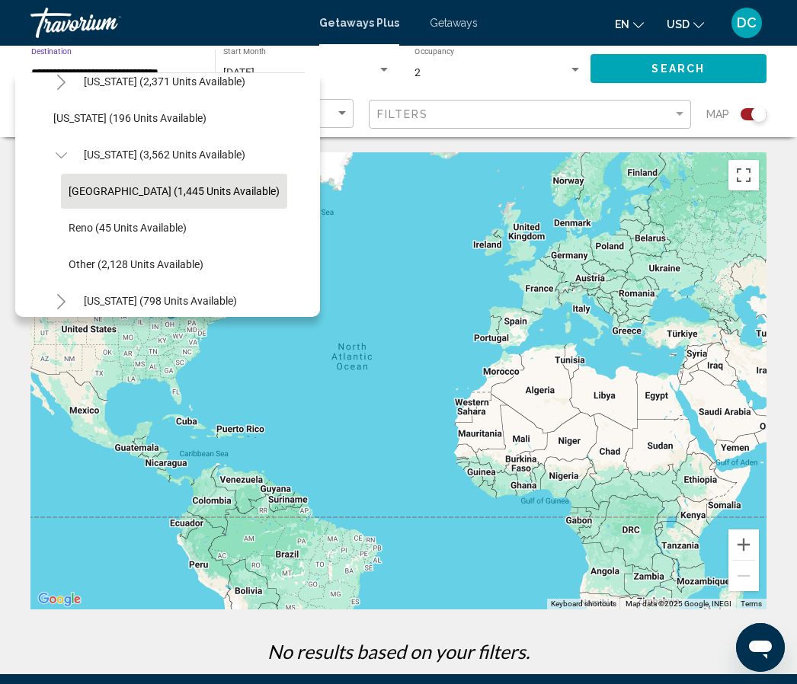
click at [184, 191] on span "[GEOGRAPHIC_DATA] (1,445 units available)" at bounding box center [174, 191] width 211 height 12
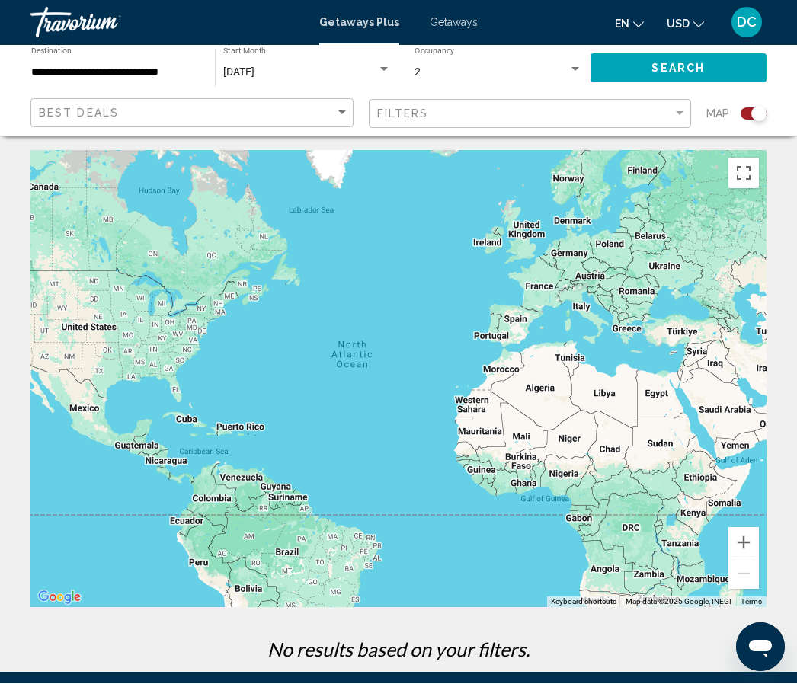
scroll to position [2, 0]
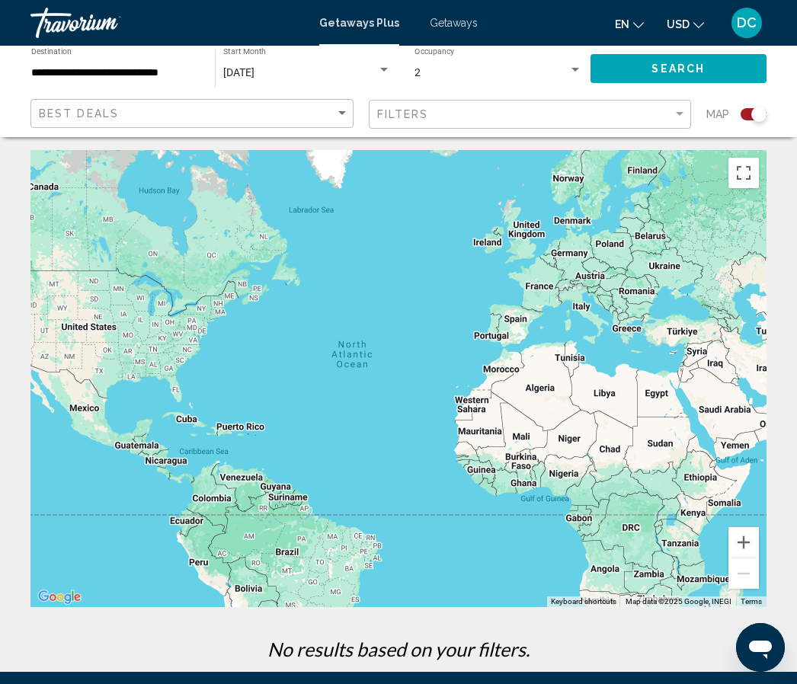
click at [364, 24] on span "Getaways Plus" at bounding box center [359, 23] width 80 height 12
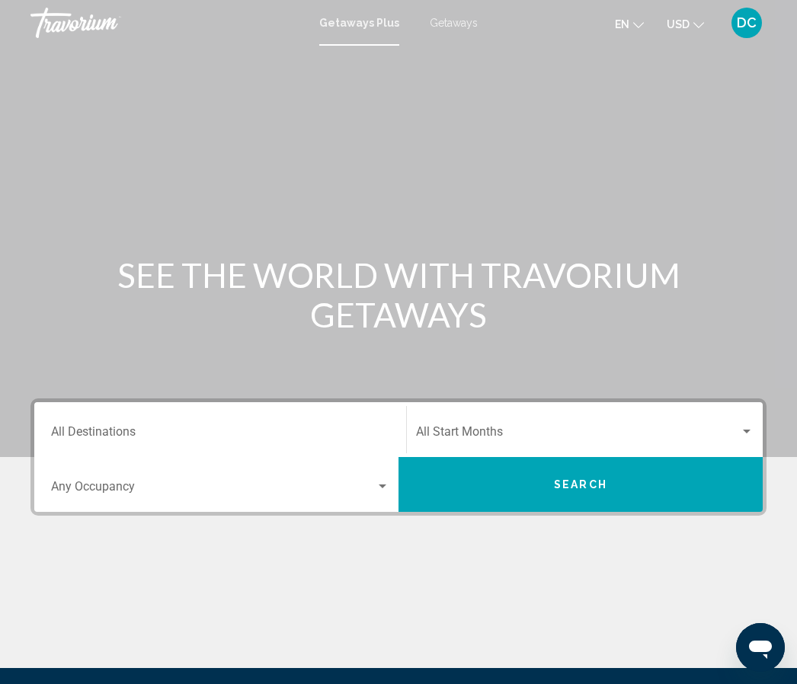
click at [485, 434] on span "Search widget" at bounding box center [578, 435] width 324 height 14
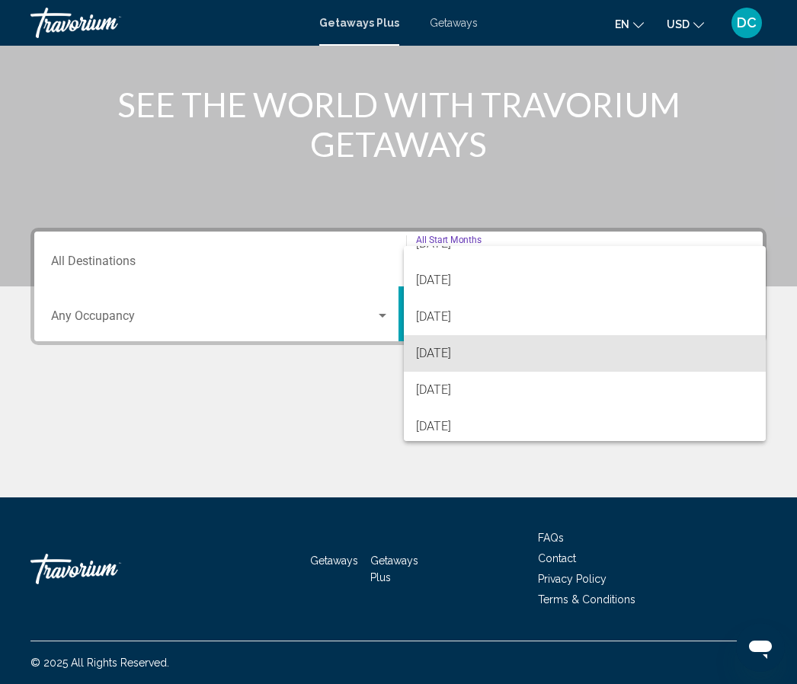
scroll to position [82, 0]
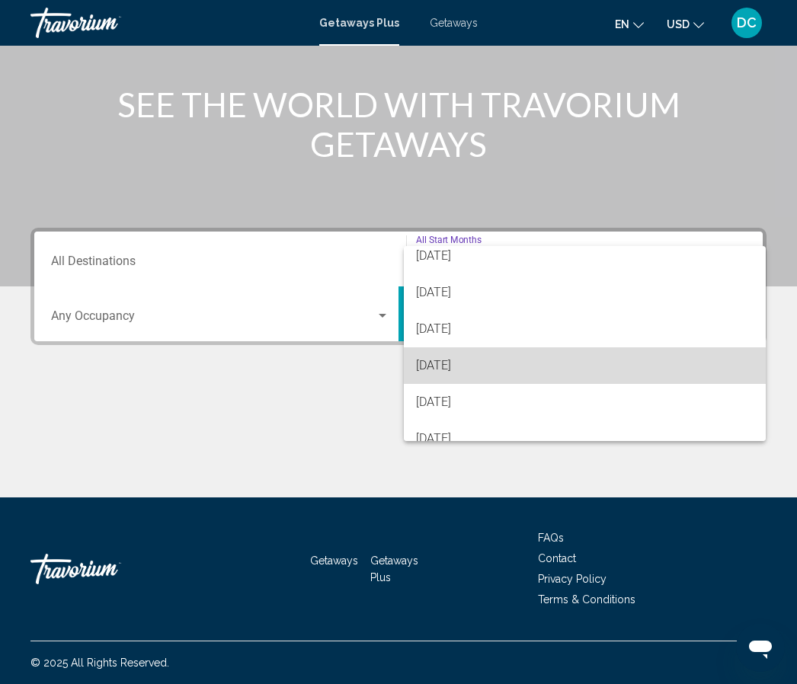
click at [495, 368] on span "[DATE]" at bounding box center [585, 366] width 338 height 37
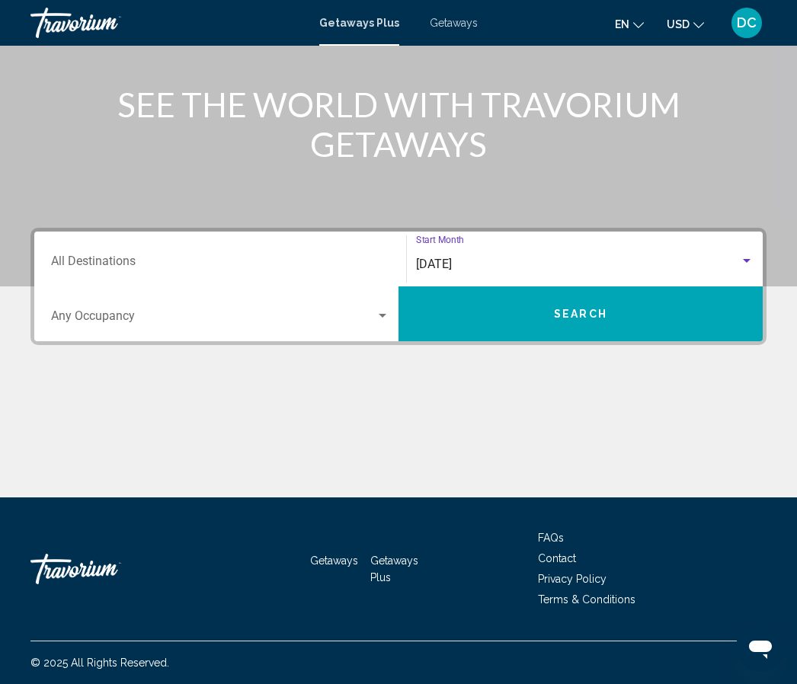
click at [386, 319] on div "Search widget" at bounding box center [383, 316] width 14 height 12
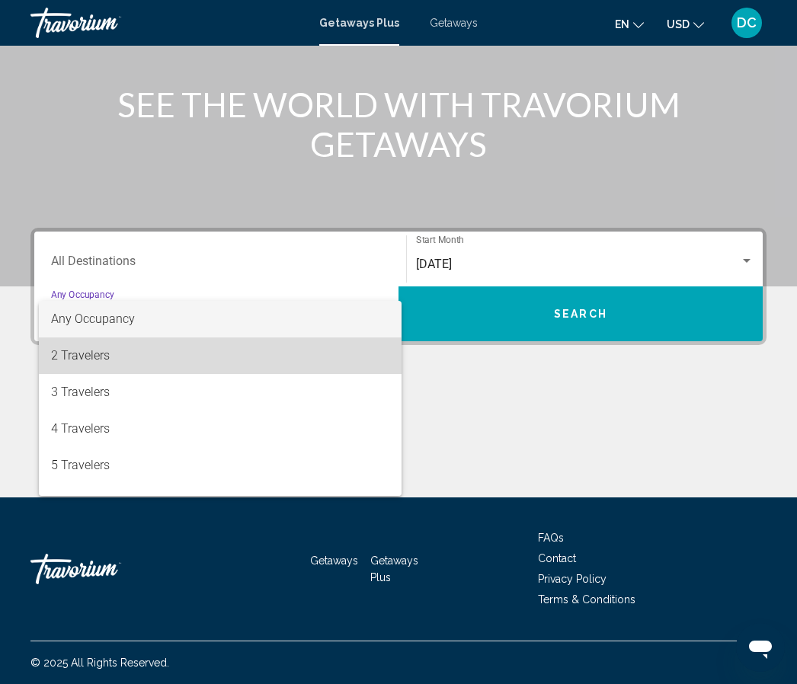
click at [92, 362] on span "2 Travelers" at bounding box center [220, 356] width 338 height 37
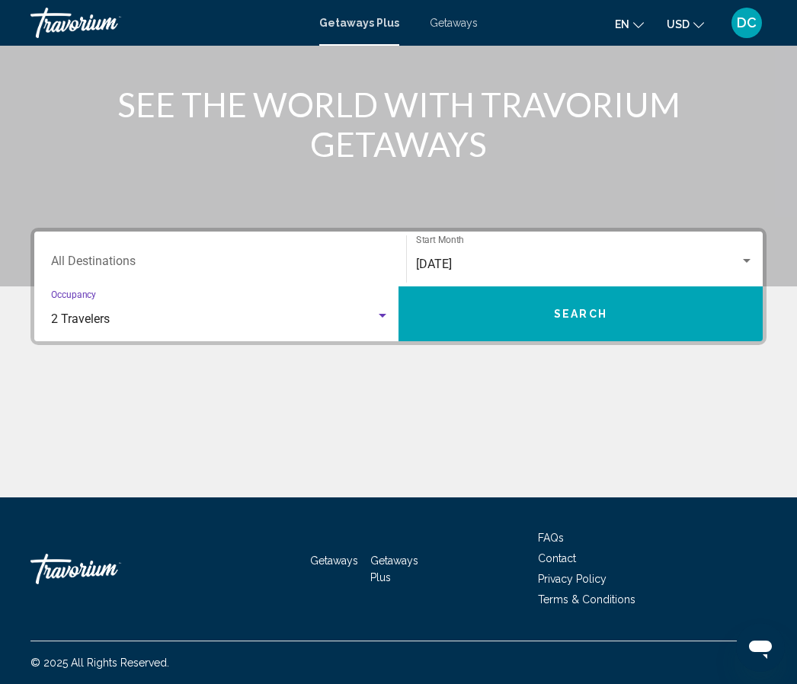
click at [602, 319] on span "Search" at bounding box center [580, 315] width 53 height 12
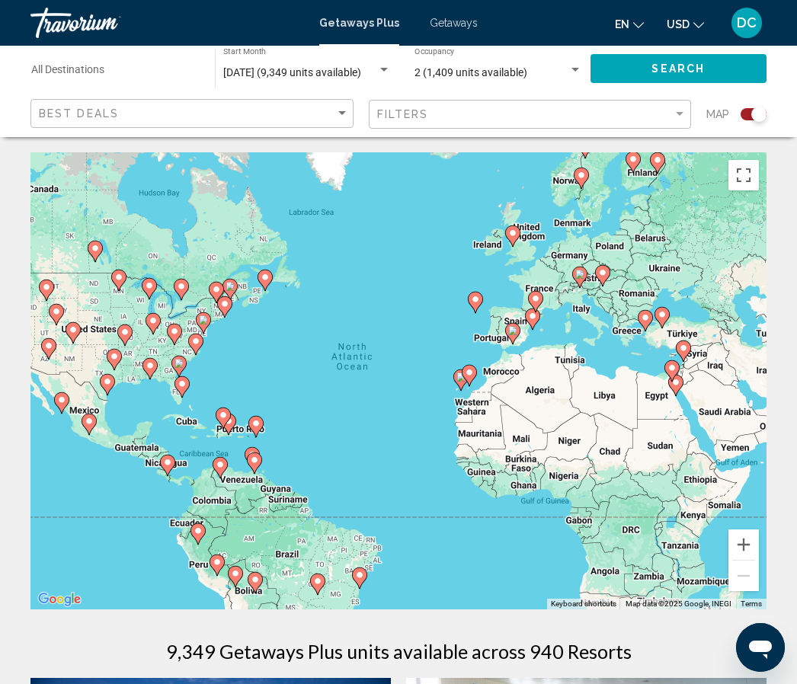
click at [142, 67] on input "Destination All Destinations" at bounding box center [115, 73] width 168 height 12
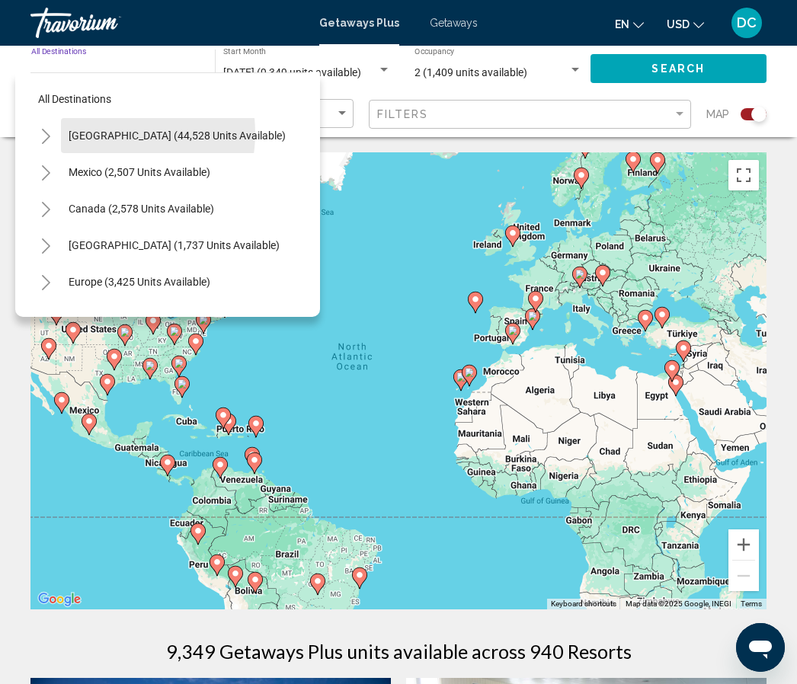
click at [108, 134] on span "[GEOGRAPHIC_DATA] (44,528 units available)" at bounding box center [177, 136] width 217 height 12
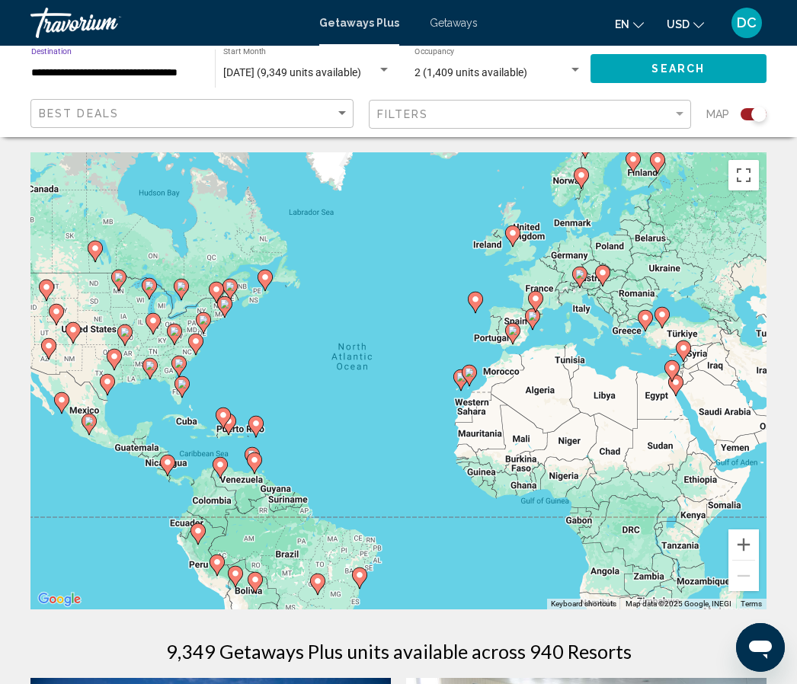
click at [144, 72] on input "**********" at bounding box center [115, 73] width 168 height 12
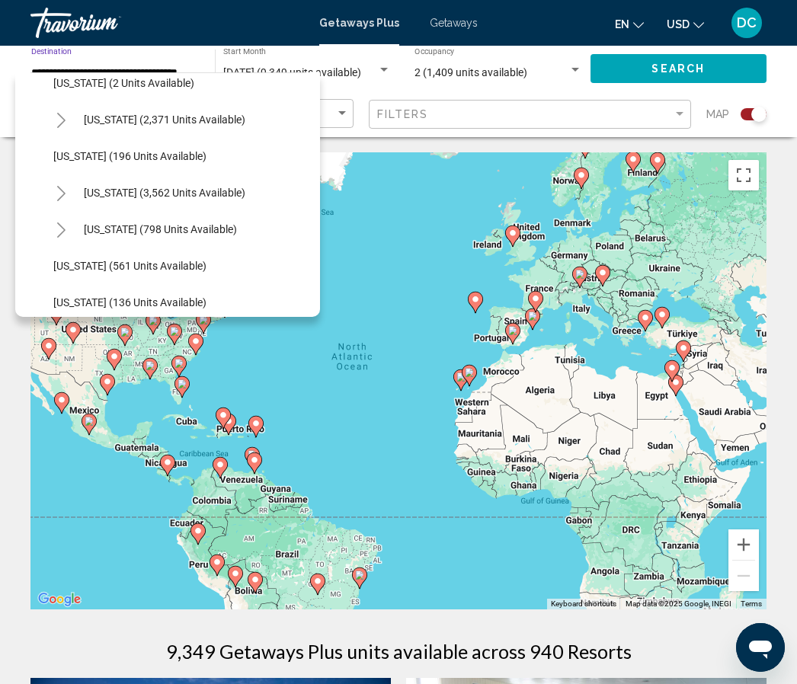
scroll to position [822, 0]
click at [70, 187] on button "Toggle Nevada (3,562 units available)" at bounding box center [61, 192] width 30 height 30
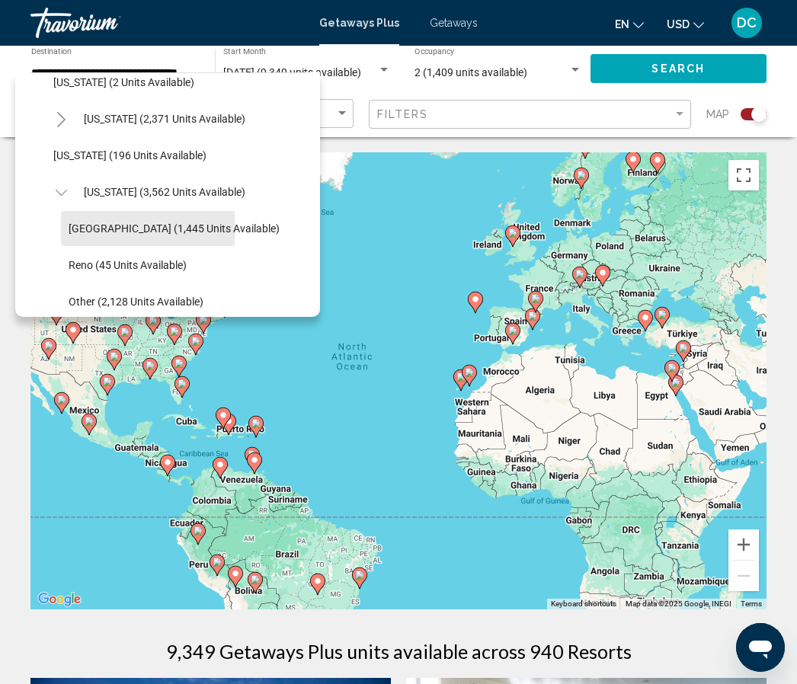
click at [98, 229] on span "[GEOGRAPHIC_DATA] (1,445 units available)" at bounding box center [174, 229] width 211 height 12
type input "**********"
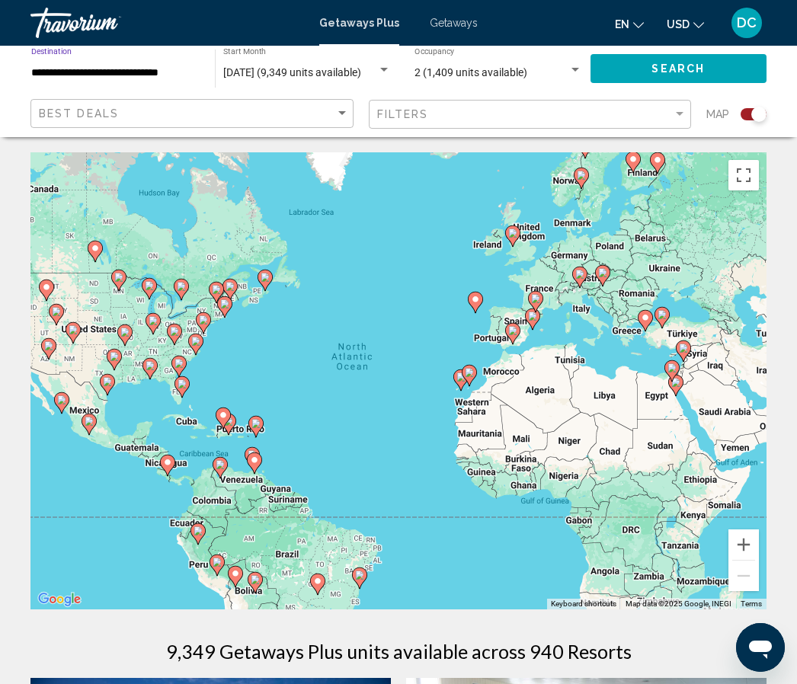
click at [690, 68] on span "Search" at bounding box center [678, 69] width 53 height 12
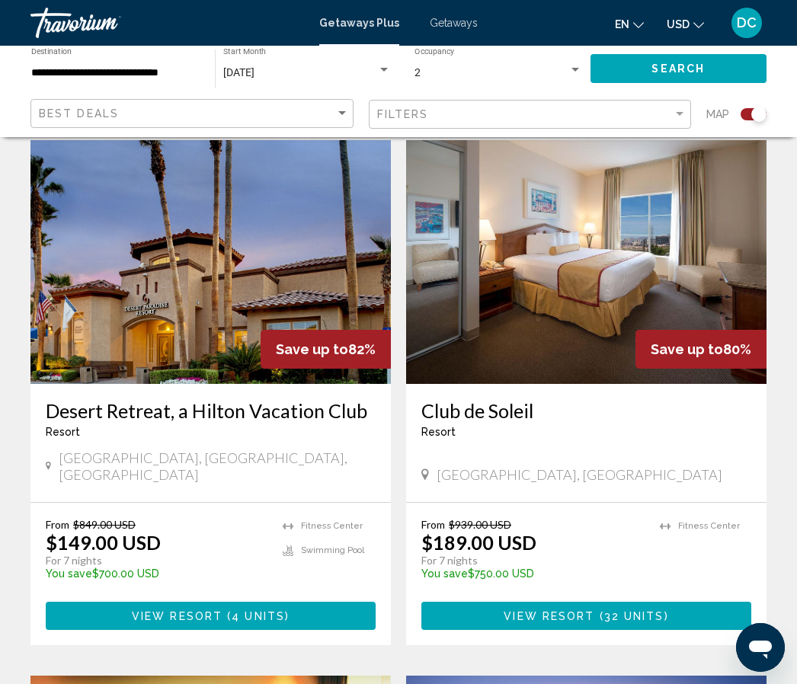
scroll to position [2190, 0]
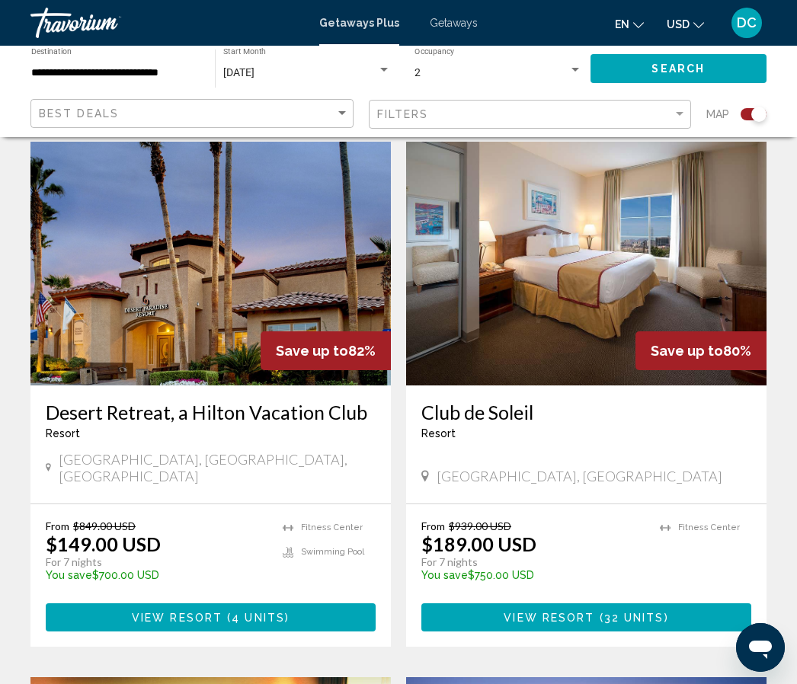
click at [181, 265] on img "Main content" at bounding box center [210, 264] width 361 height 244
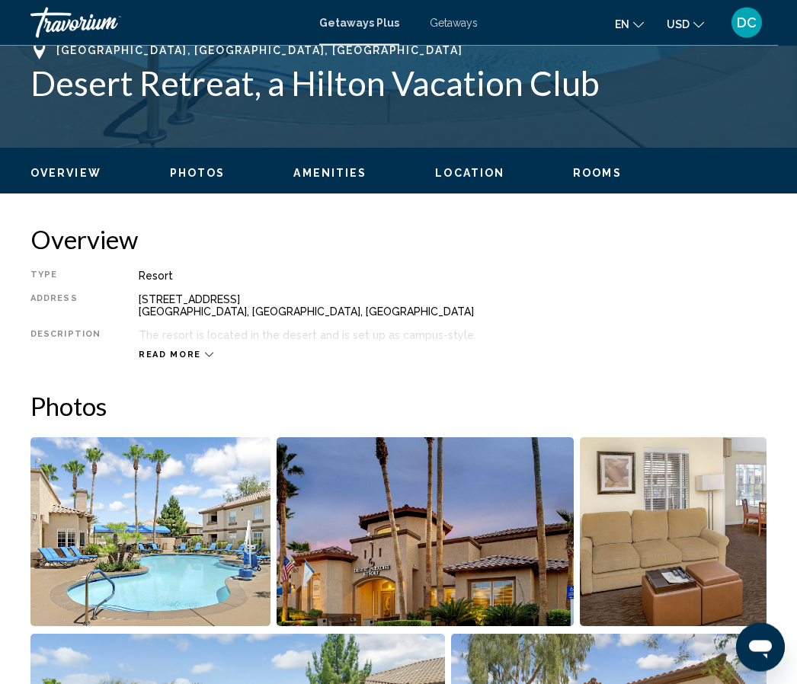
scroll to position [609, 0]
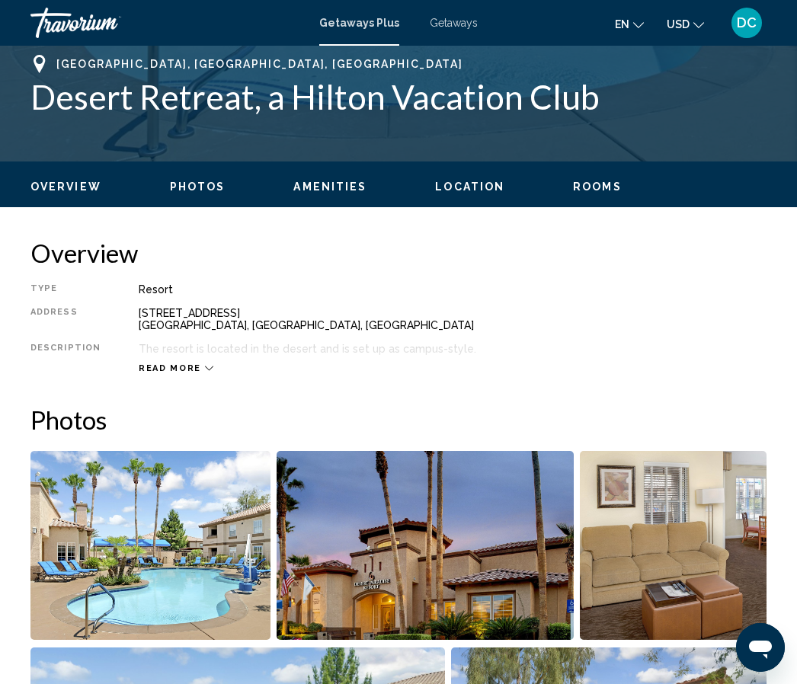
click at [218, 181] on span "Photos" at bounding box center [198, 187] width 56 height 12
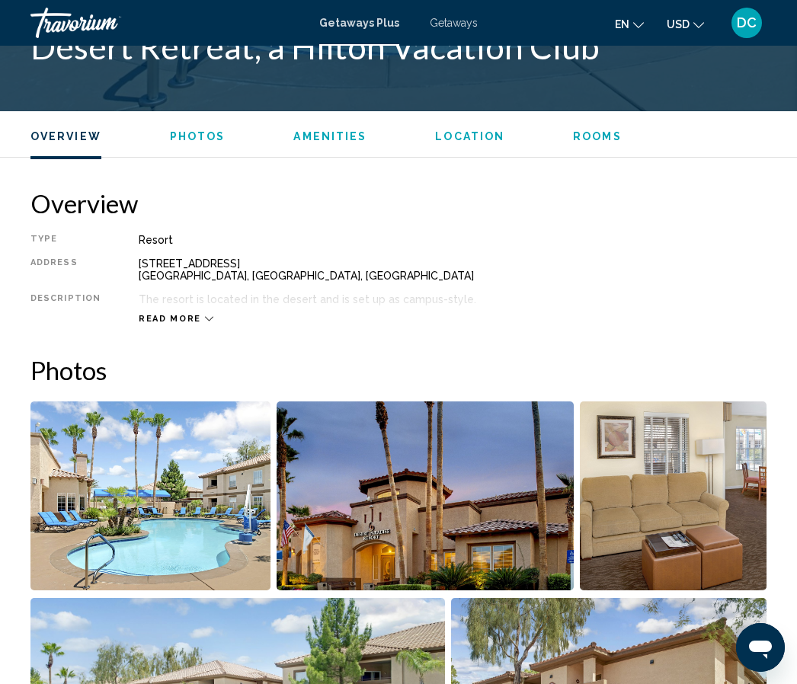
scroll to position [921, 0]
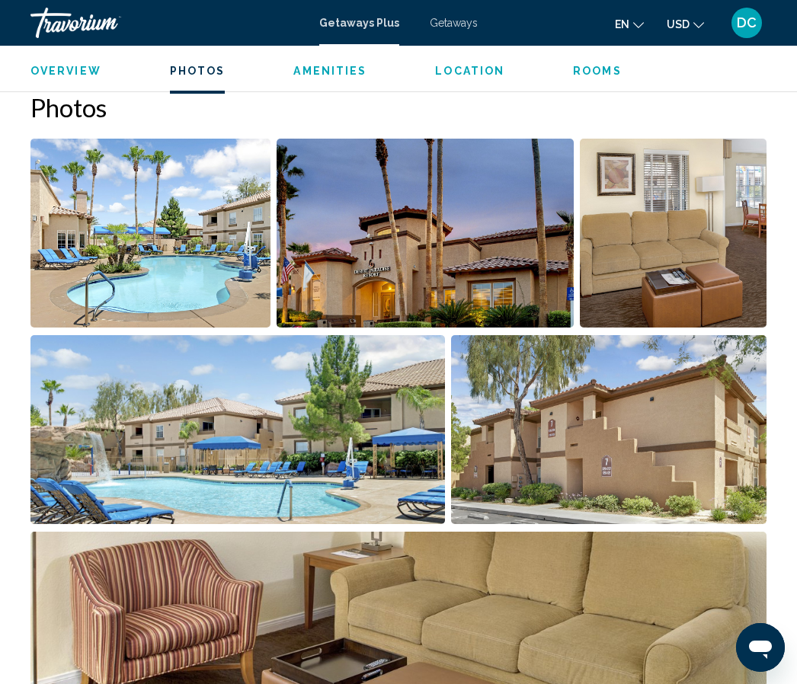
click at [367, 453] on img "Open full-screen image slider" at bounding box center [237, 429] width 415 height 189
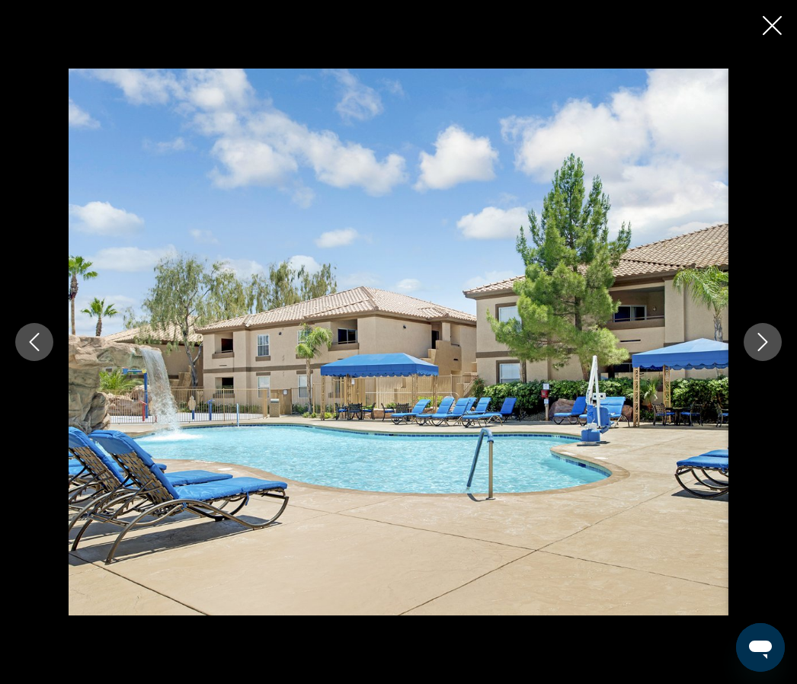
click at [773, 24] on icon "Close slideshow" at bounding box center [772, 25] width 19 height 19
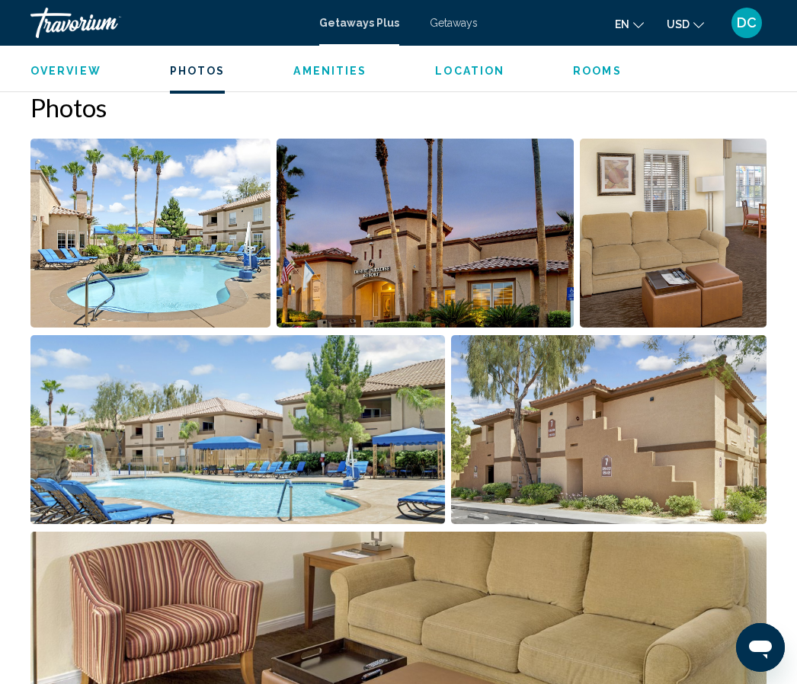
click at [703, 380] on img "Open full-screen image slider" at bounding box center [609, 429] width 316 height 189
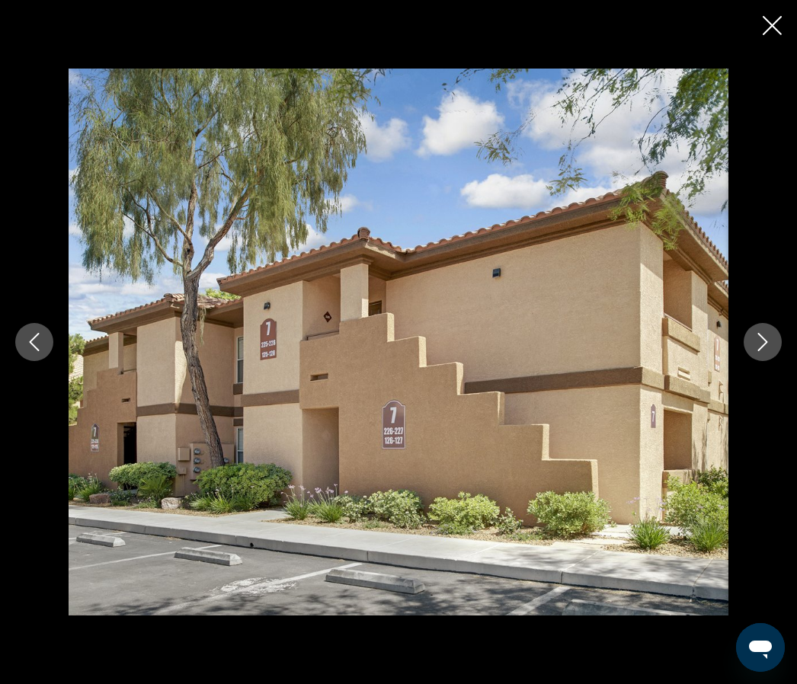
click at [774, 29] on icon "Close slideshow" at bounding box center [772, 25] width 19 height 19
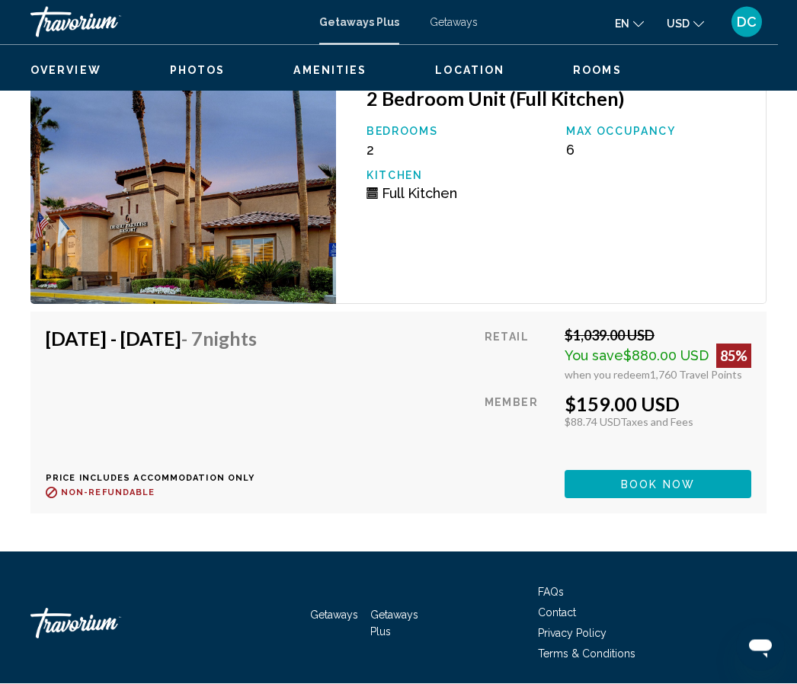
scroll to position [3424, 0]
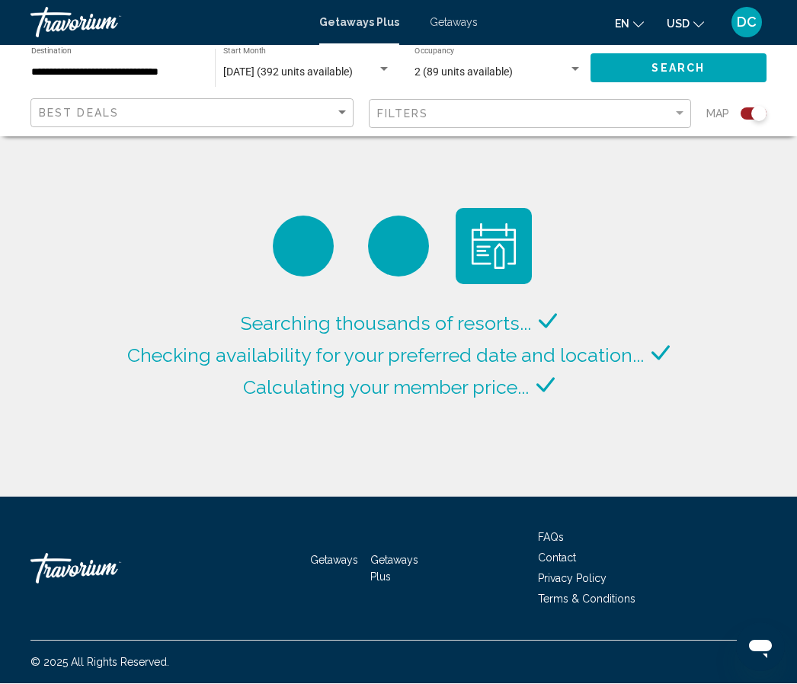
scroll to position [56, 0]
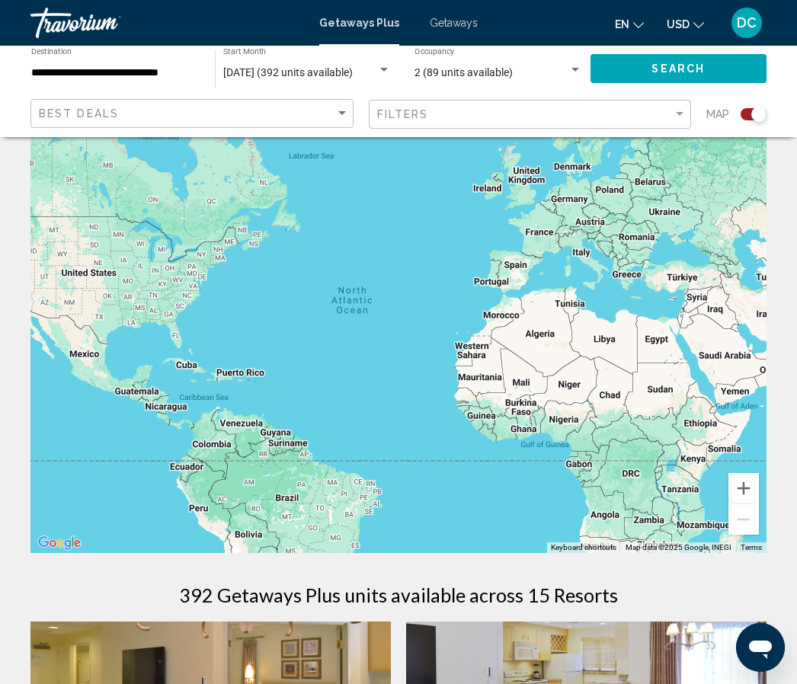
click at [454, 18] on span "Getaways" at bounding box center [454, 23] width 48 height 12
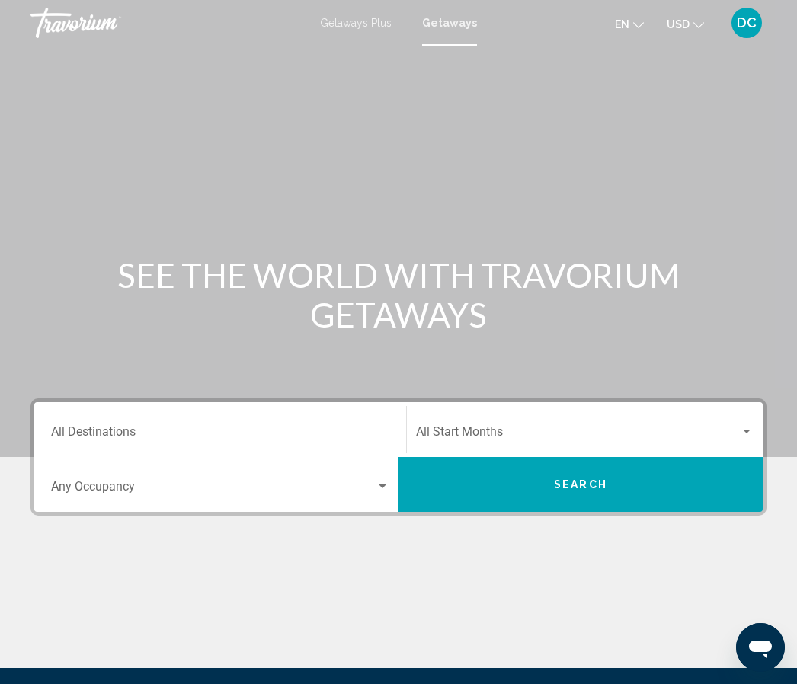
click at [122, 428] on input "Destination All Destinations" at bounding box center [220, 435] width 338 height 14
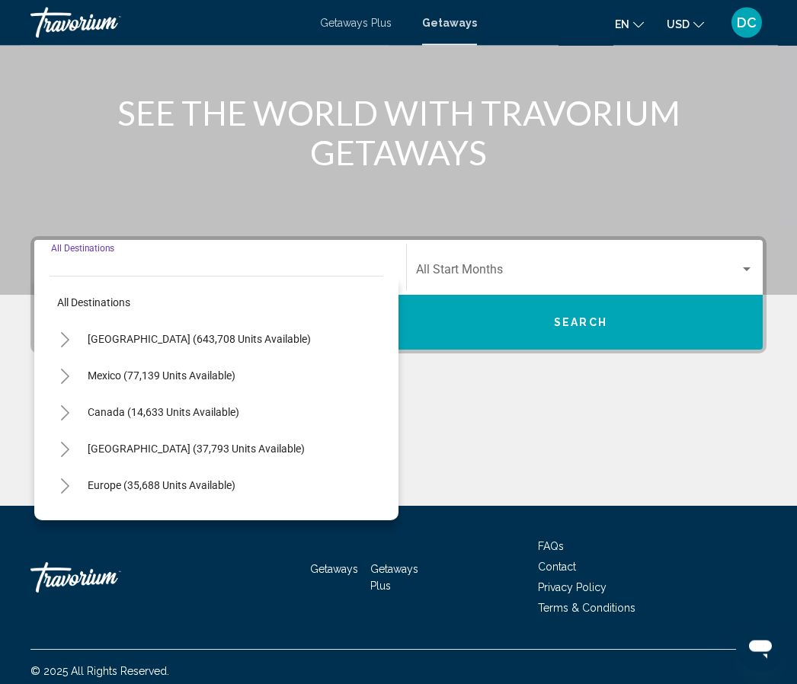
scroll to position [171, 0]
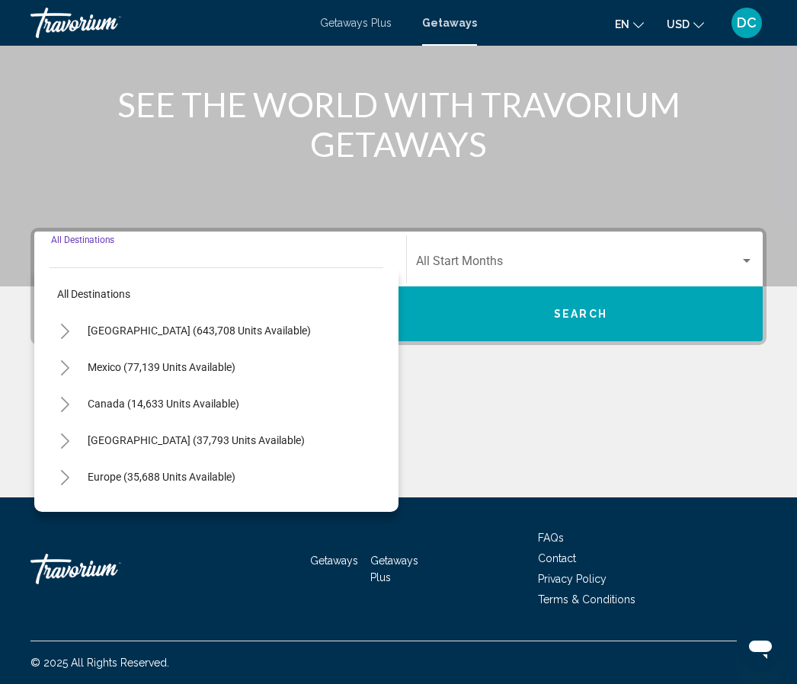
click at [127, 329] on span "[GEOGRAPHIC_DATA] (643,708 units available)" at bounding box center [199, 331] width 223 height 12
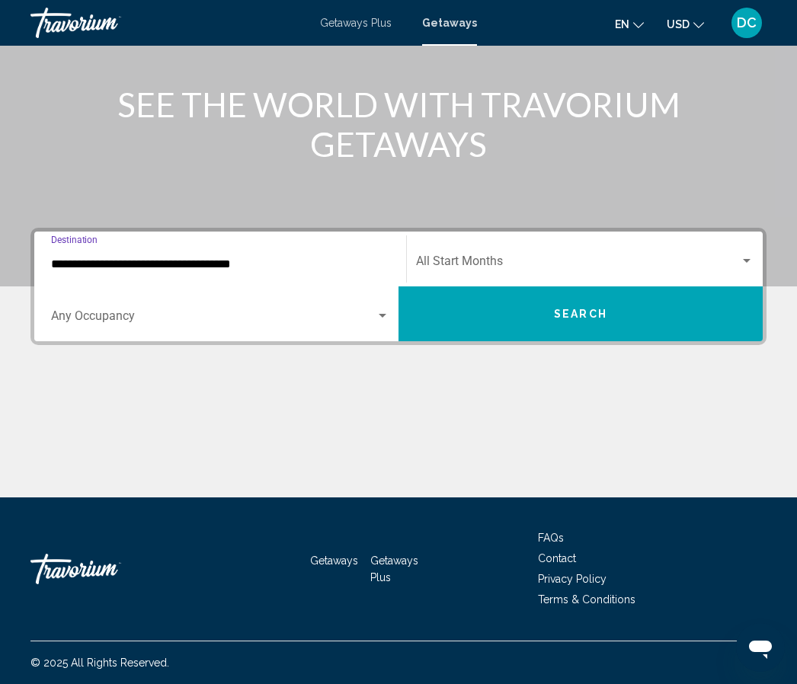
click at [175, 269] on input "**********" at bounding box center [220, 265] width 338 height 14
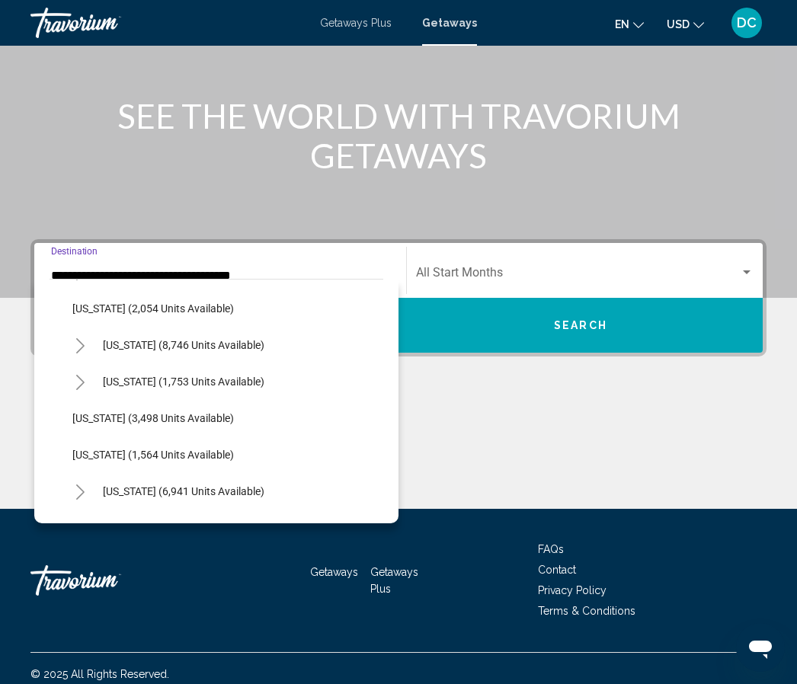
scroll to position [894, 0]
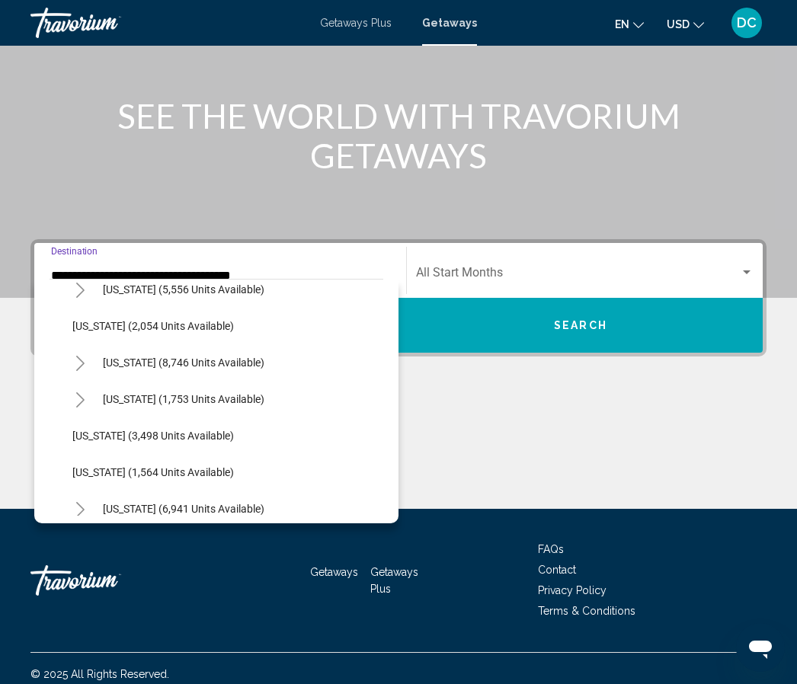
click at [91, 357] on button "Toggle Nevada (8,746 units available)" at bounding box center [80, 363] width 30 height 30
click at [111, 358] on span "[US_STATE] (8,746 units available)" at bounding box center [184, 363] width 162 height 12
type input "**********"
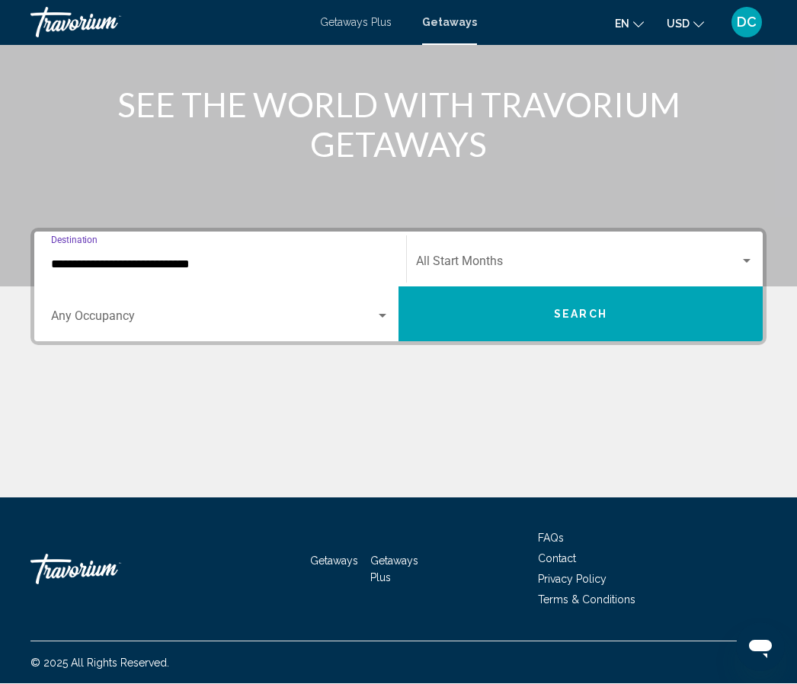
scroll to position [171, 0]
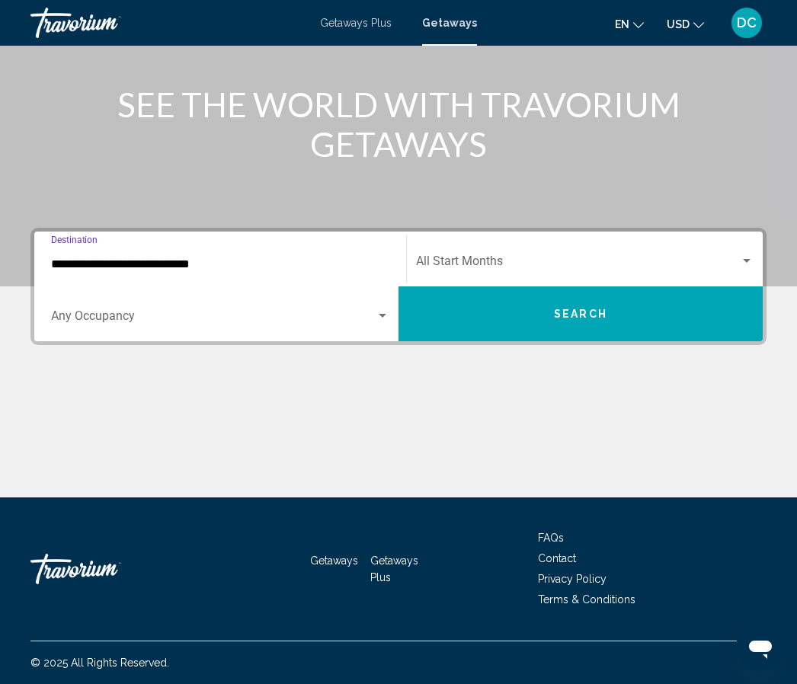
click at [381, 319] on div "Search widget" at bounding box center [383, 316] width 14 height 12
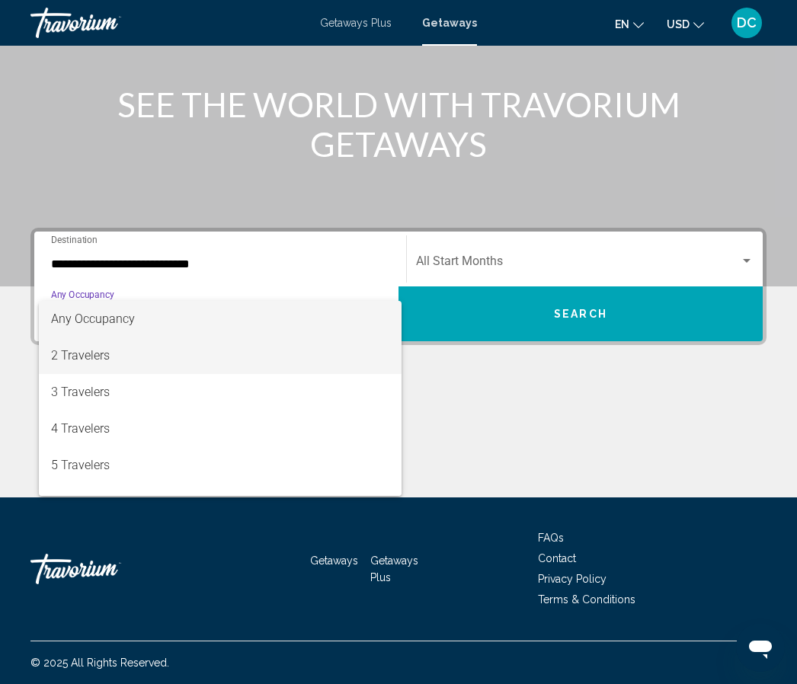
click at [90, 361] on span "2 Travelers" at bounding box center [220, 356] width 338 height 37
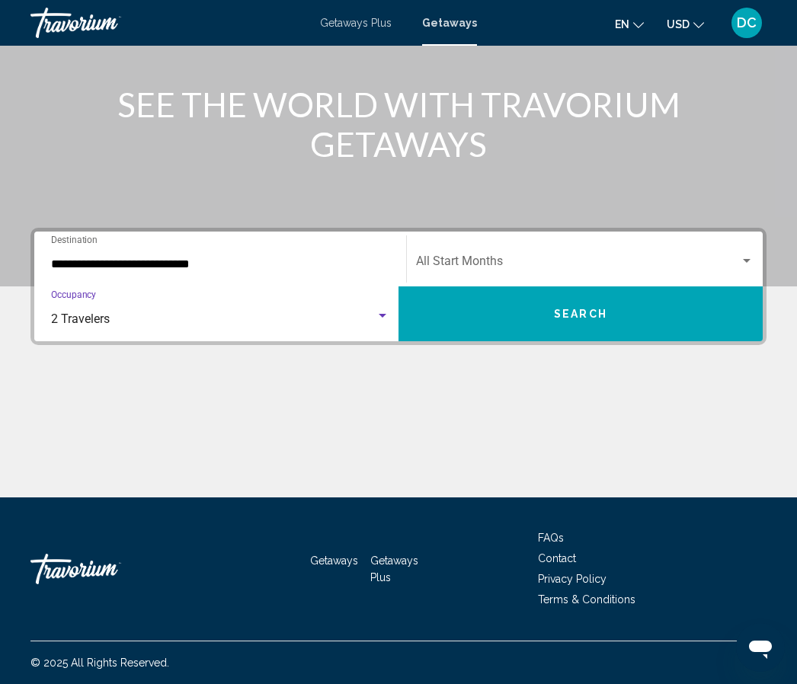
click at [668, 319] on button "Search" at bounding box center [581, 314] width 364 height 55
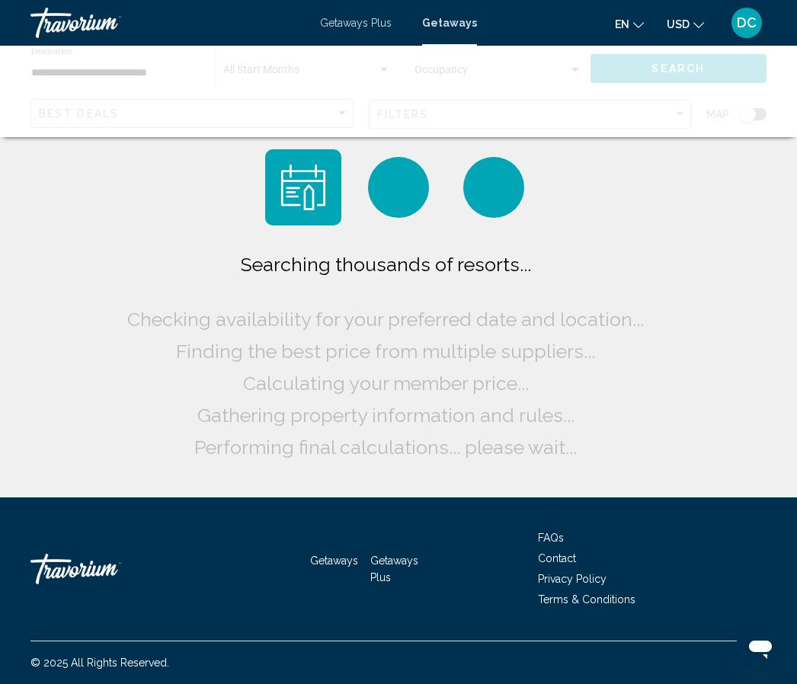
scroll to position [56, 0]
